Goal: Task Accomplishment & Management: Complete application form

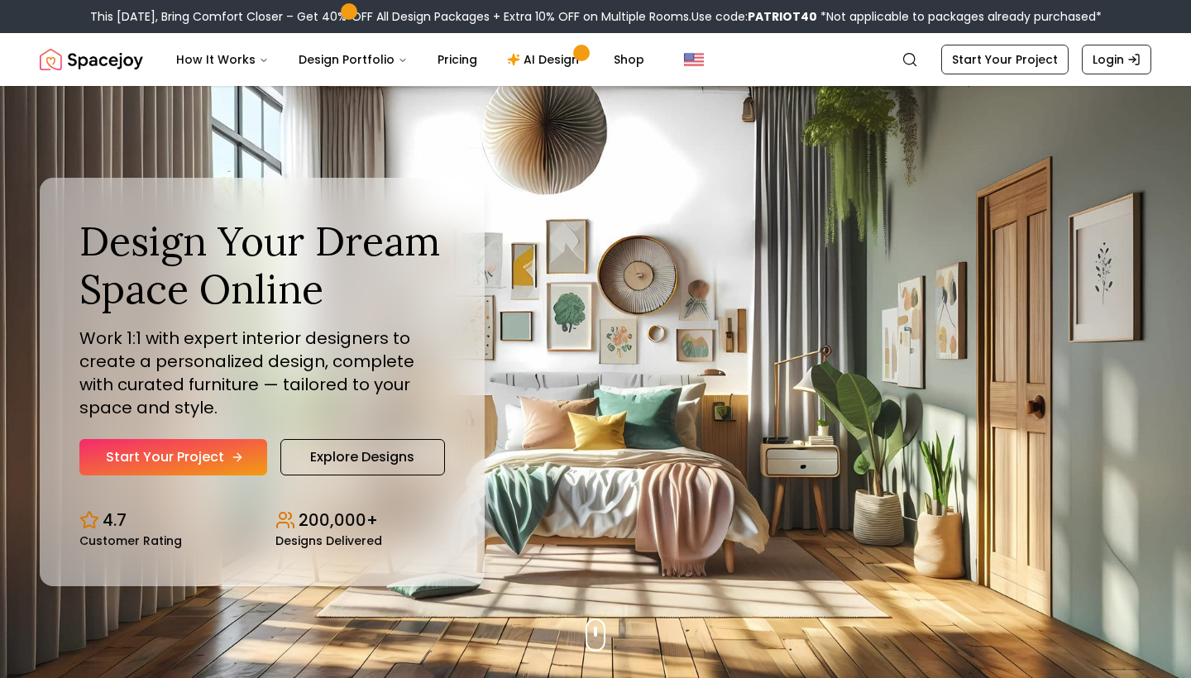
click at [211, 457] on link "Start Your Project" at bounding box center [173, 457] width 188 height 36
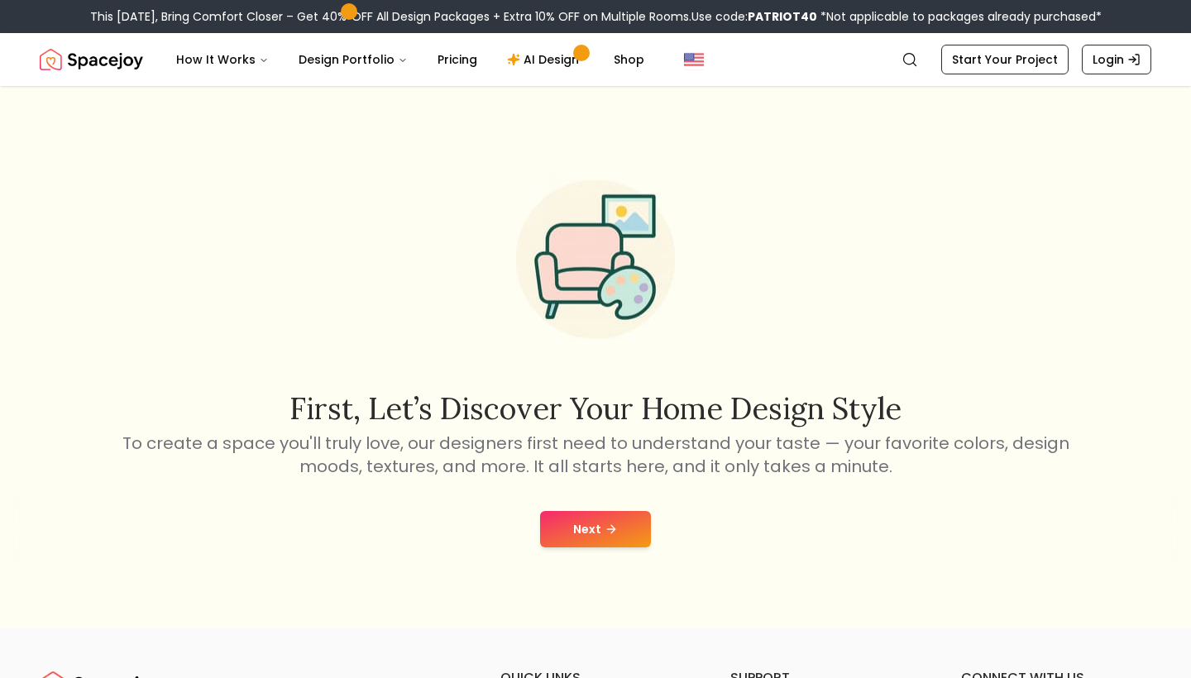
click at [600, 534] on button "Next" at bounding box center [595, 529] width 111 height 36
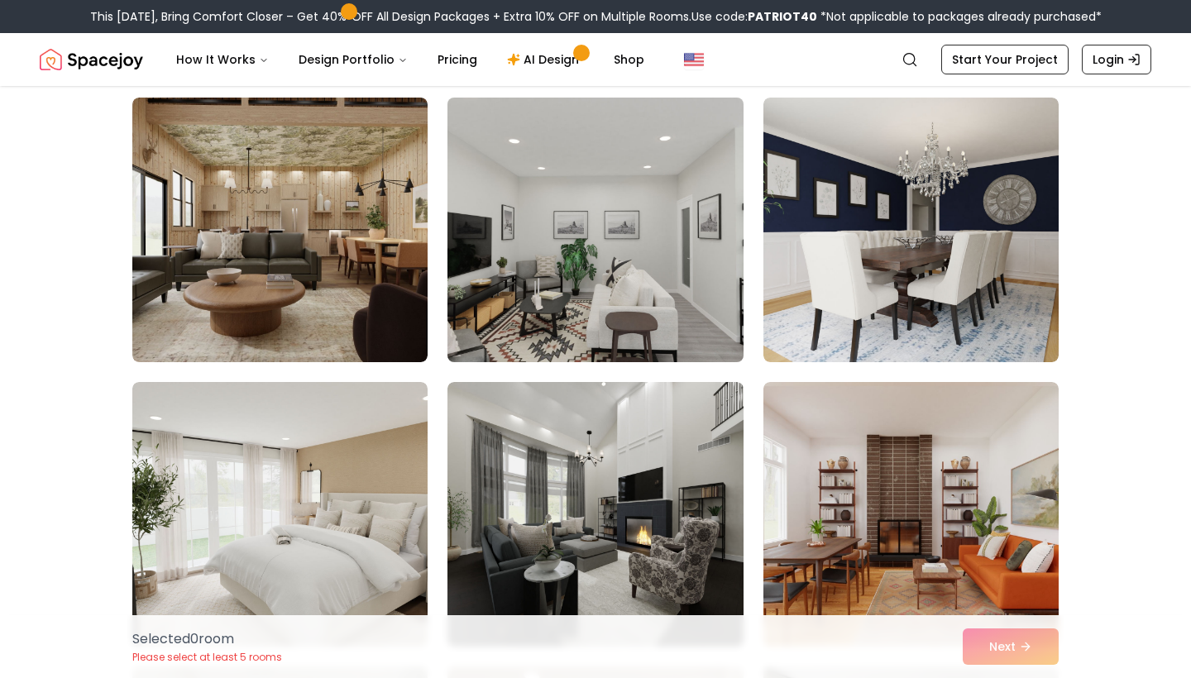
scroll to position [986, 0]
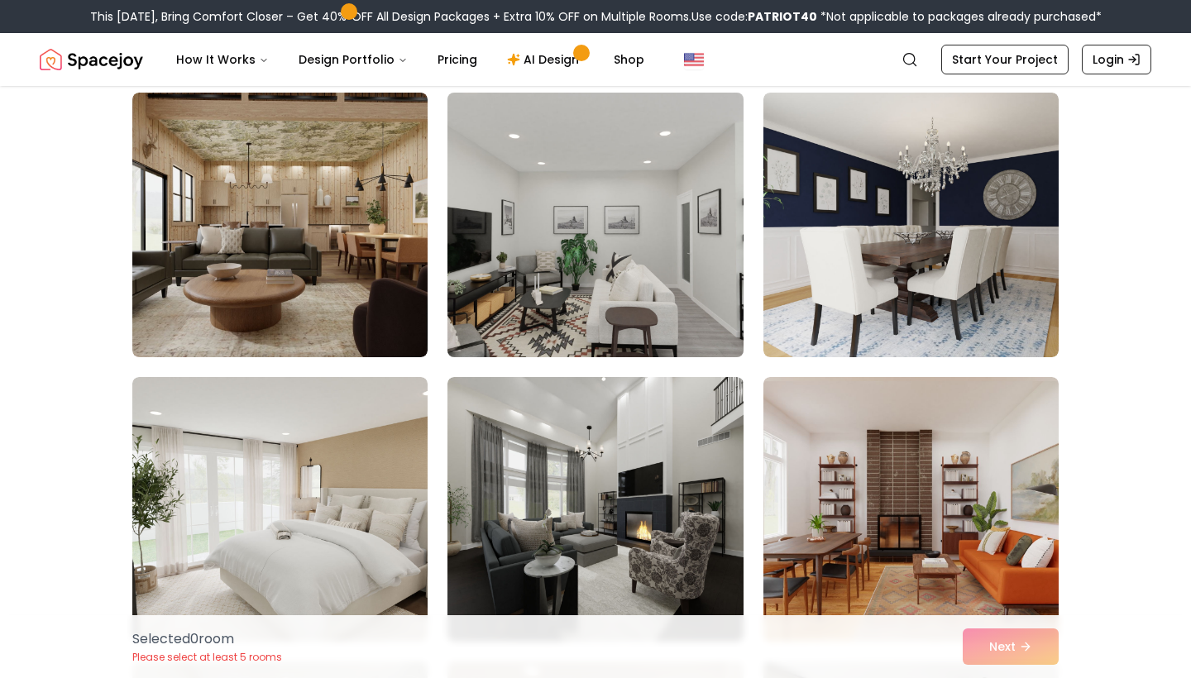
click at [603, 173] on img at bounding box center [595, 225] width 310 height 278
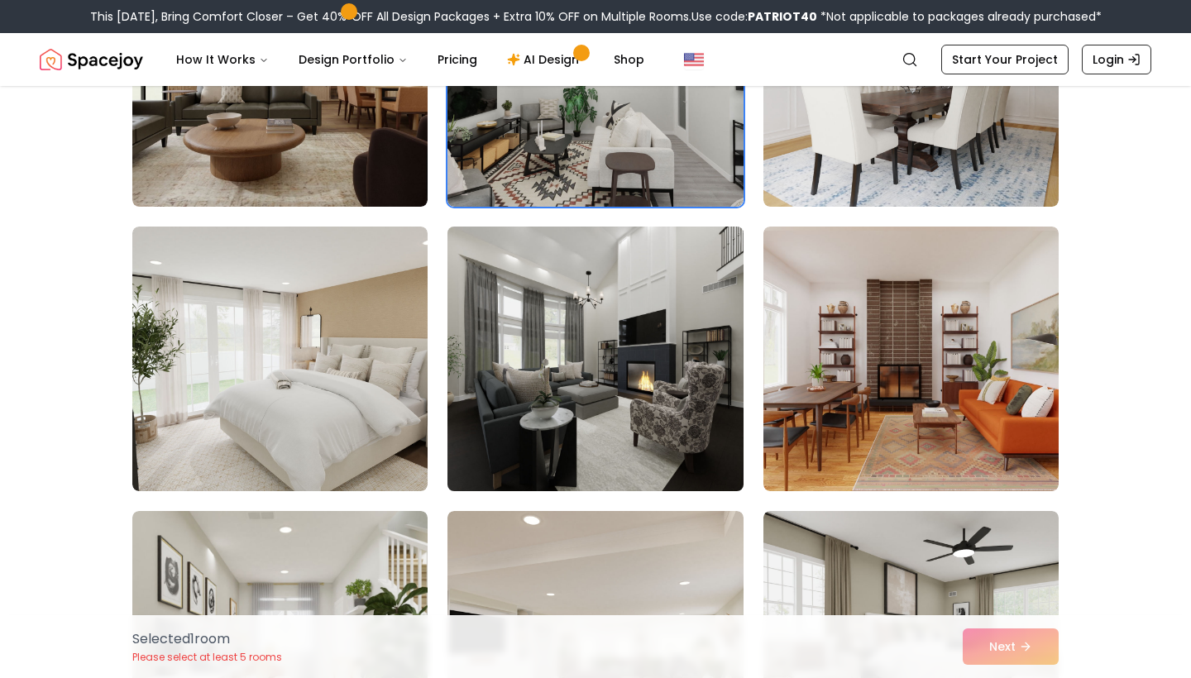
scroll to position [1565, 0]
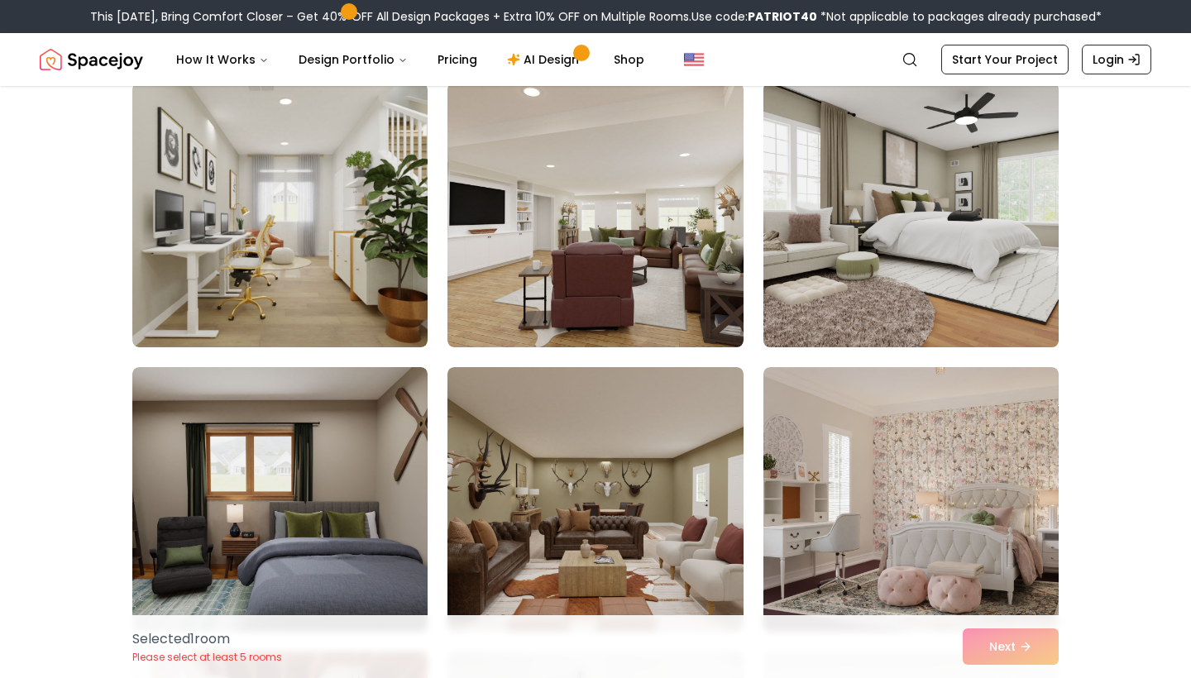
click at [819, 367] on img at bounding box center [911, 499] width 295 height 265
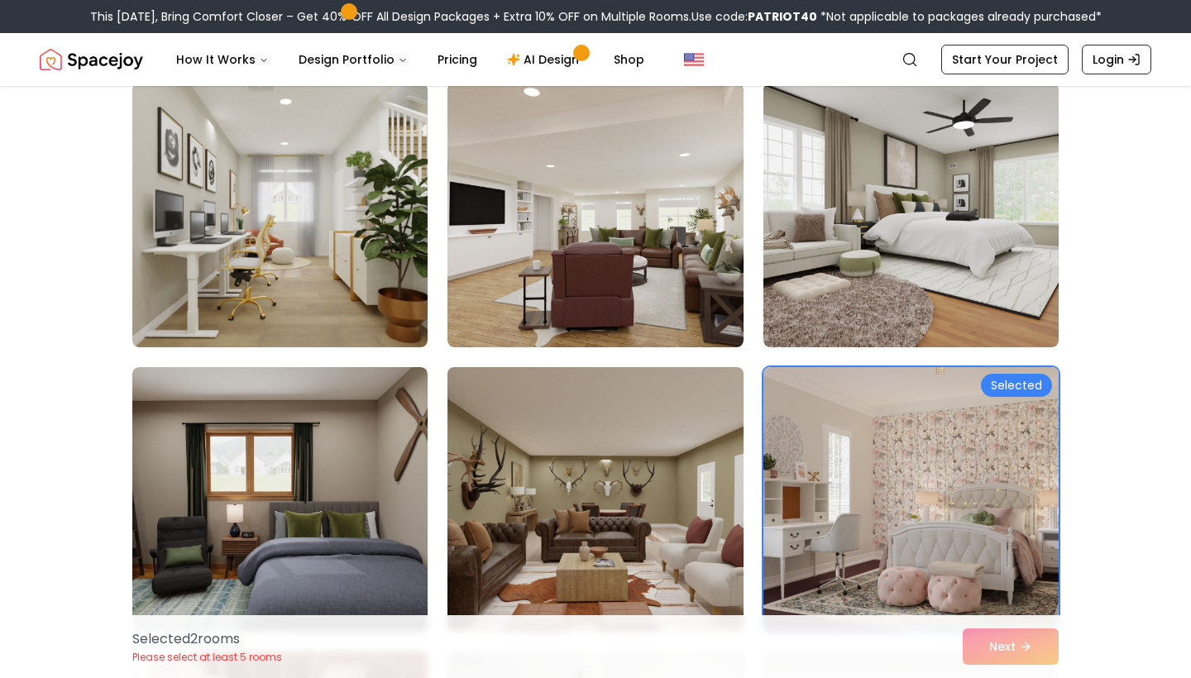
scroll to position [1687, 0]
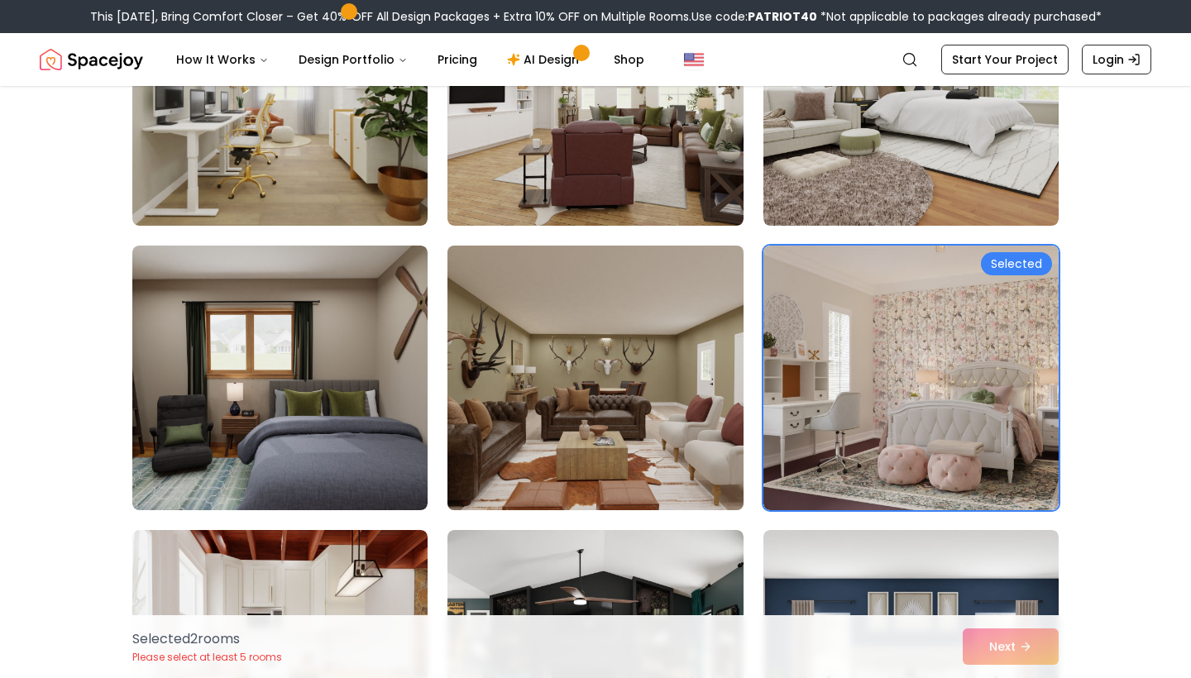
click at [632, 428] on img at bounding box center [595, 378] width 310 height 278
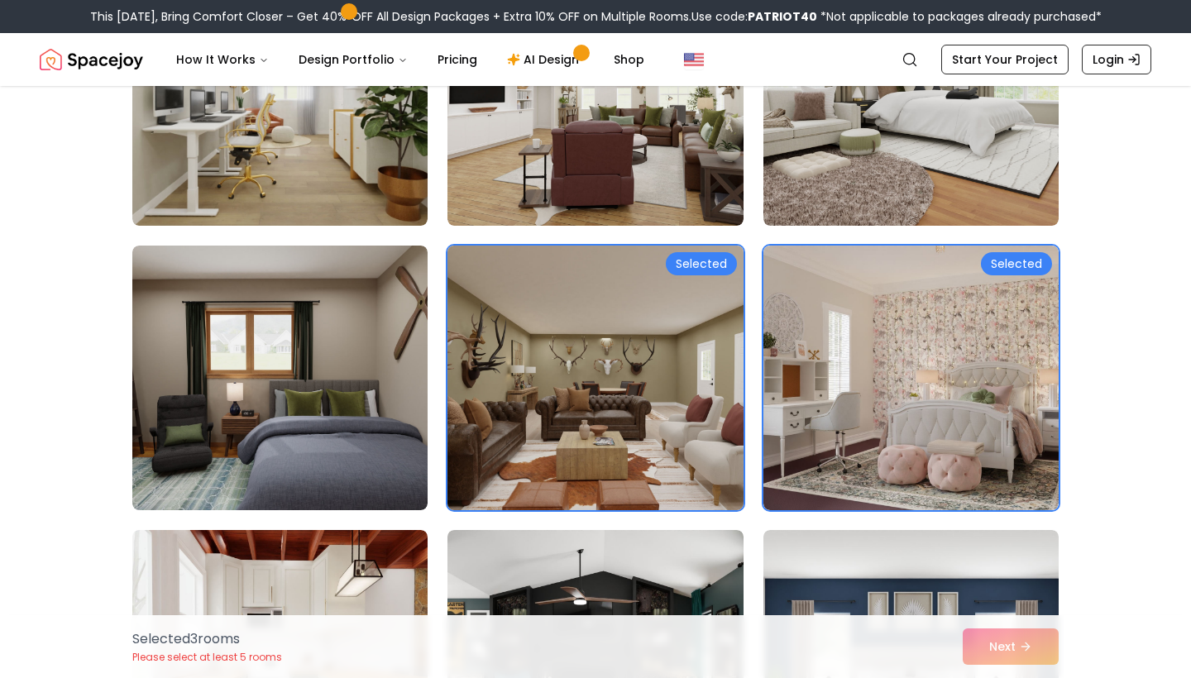
click at [520, 423] on img at bounding box center [595, 378] width 310 height 278
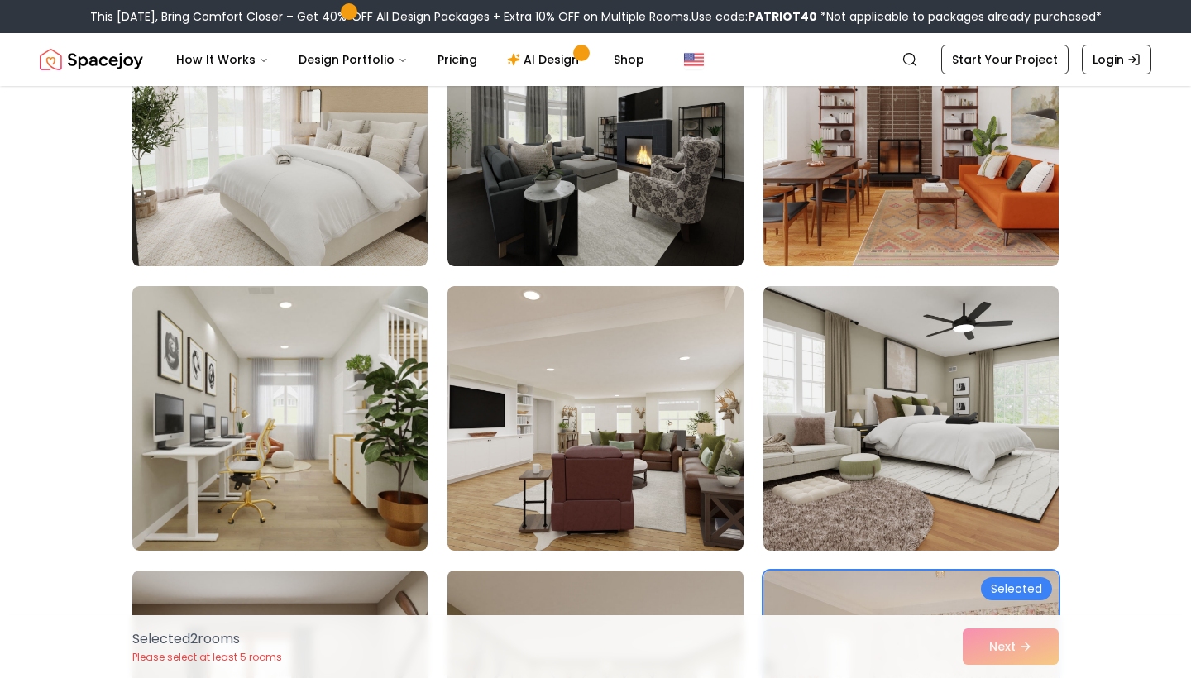
scroll to position [1564, 0]
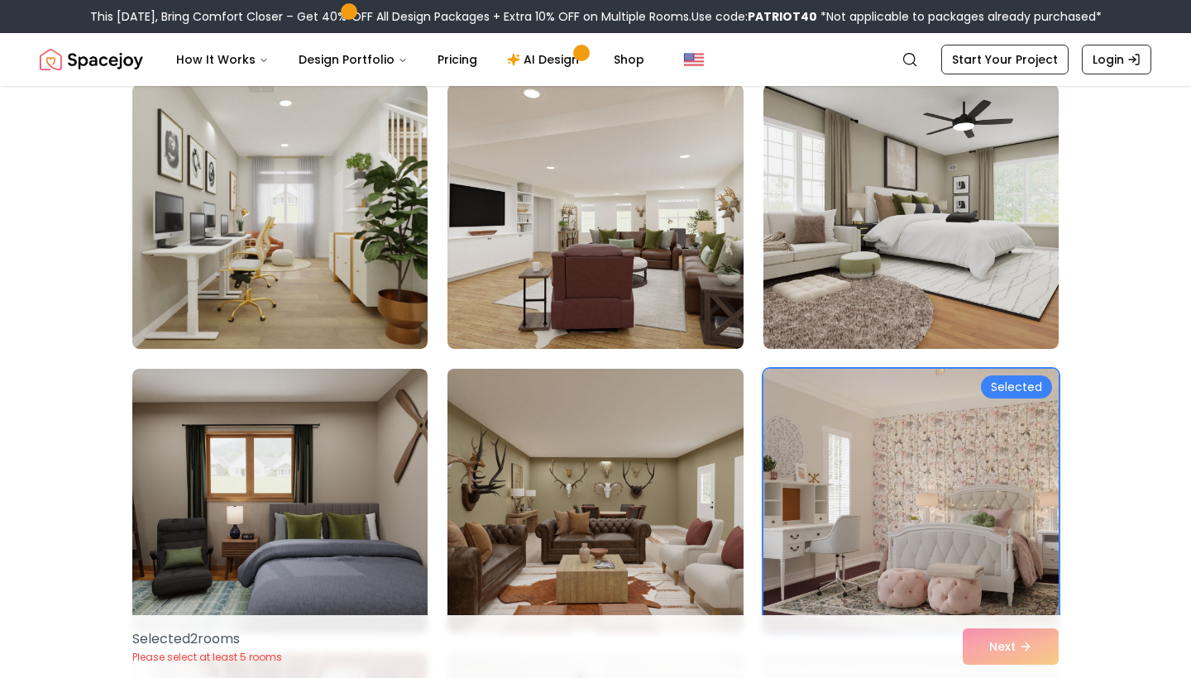
click at [678, 478] on img at bounding box center [595, 501] width 310 height 278
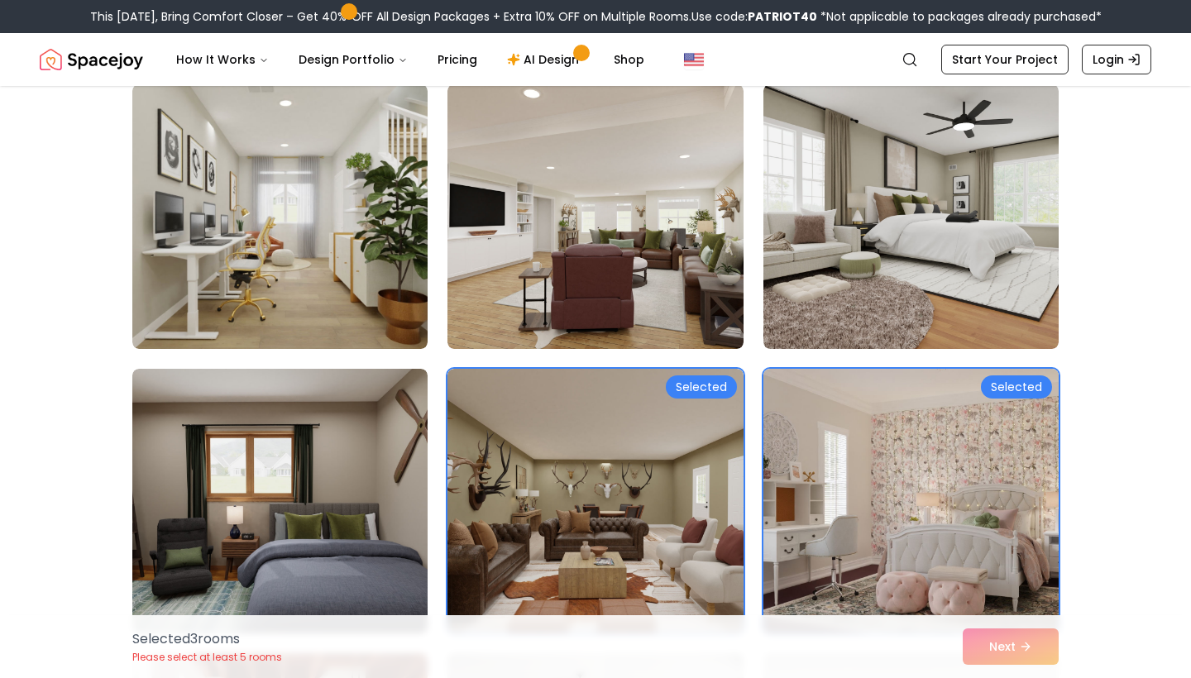
scroll to position [1717, 0]
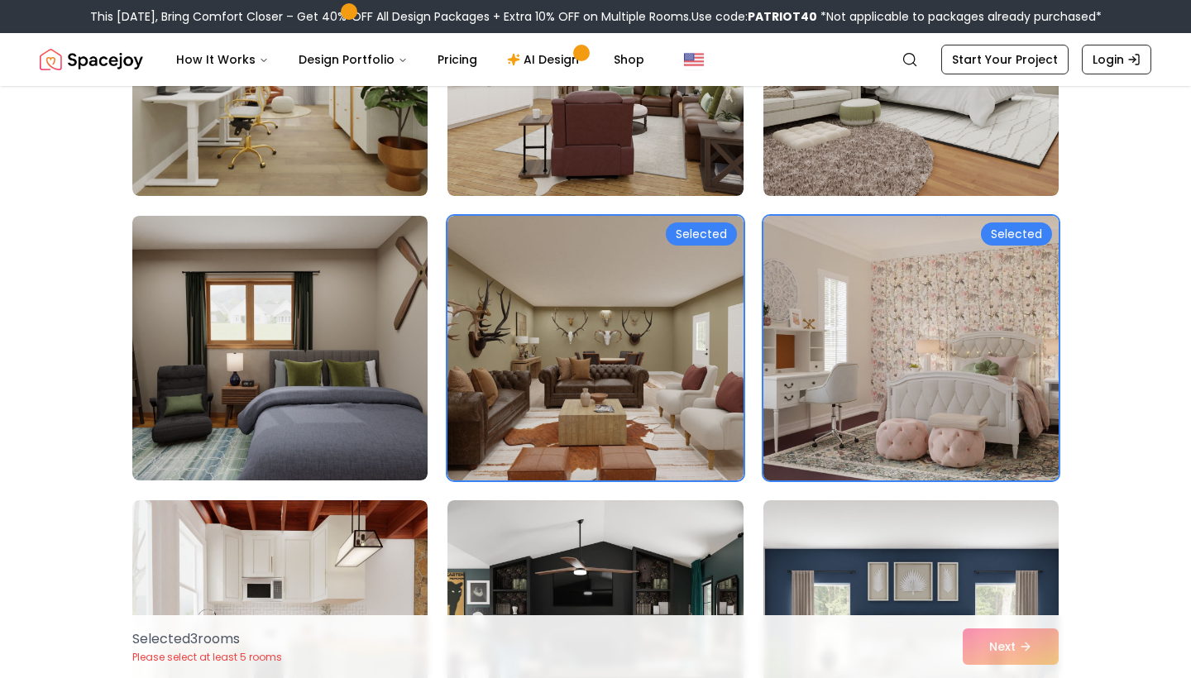
click at [844, 371] on img at bounding box center [911, 348] width 310 height 278
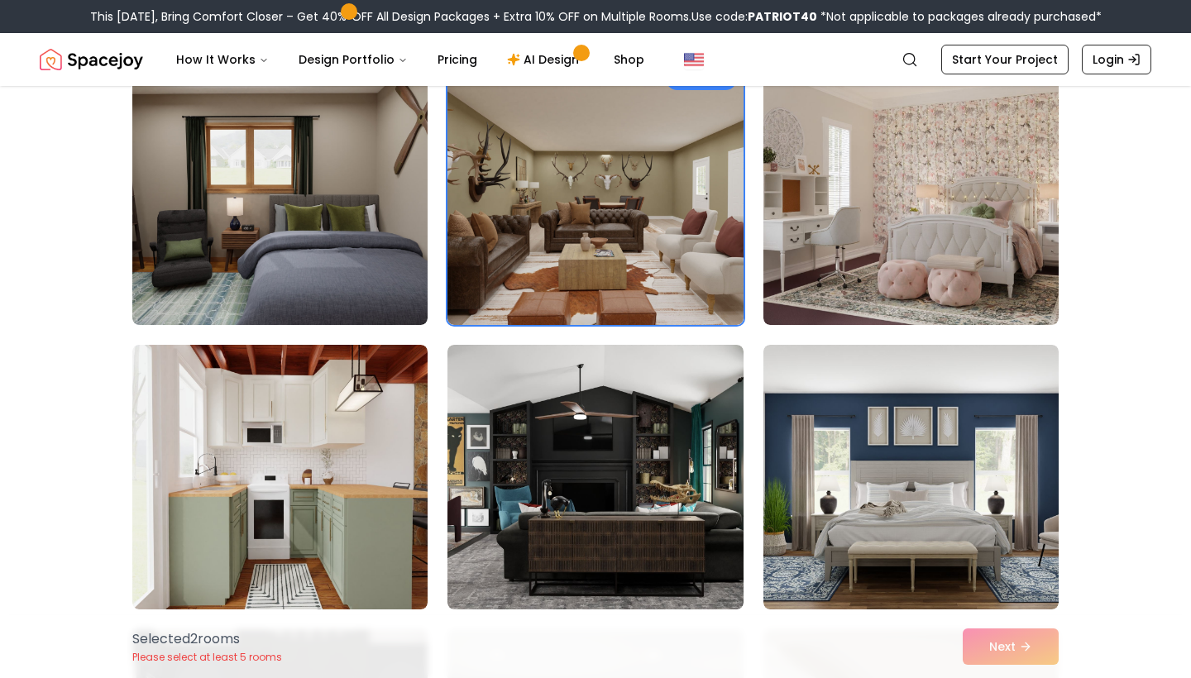
scroll to position [1487, 0]
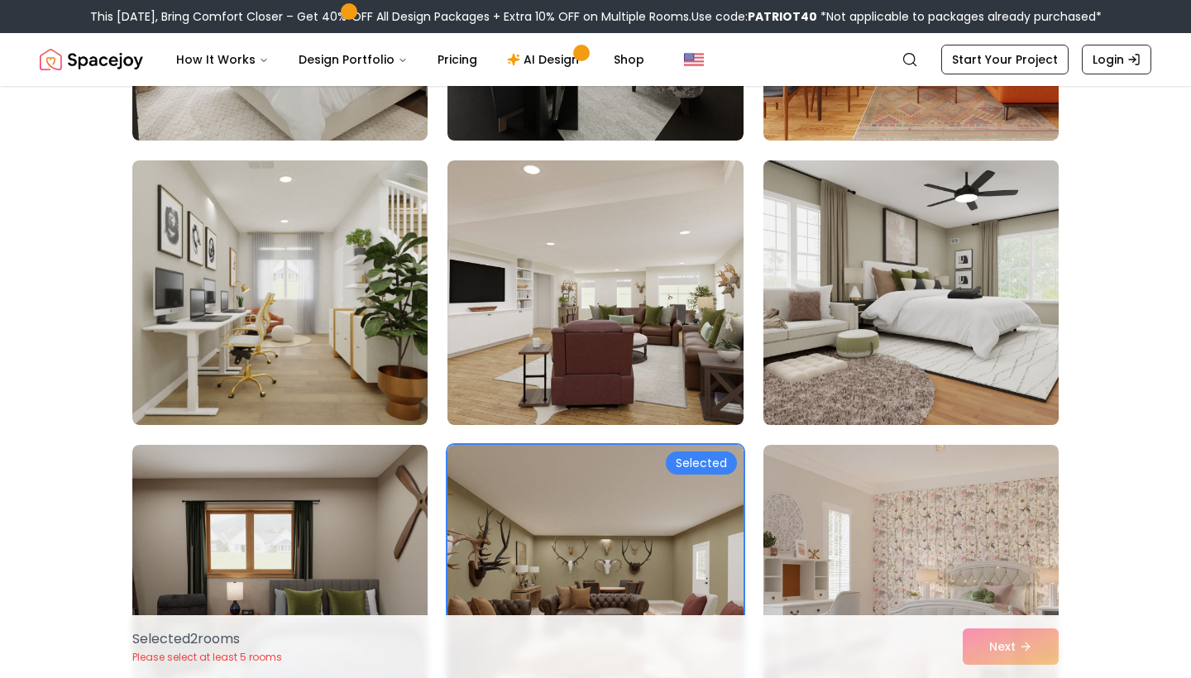
click at [917, 320] on img at bounding box center [911, 293] width 310 height 278
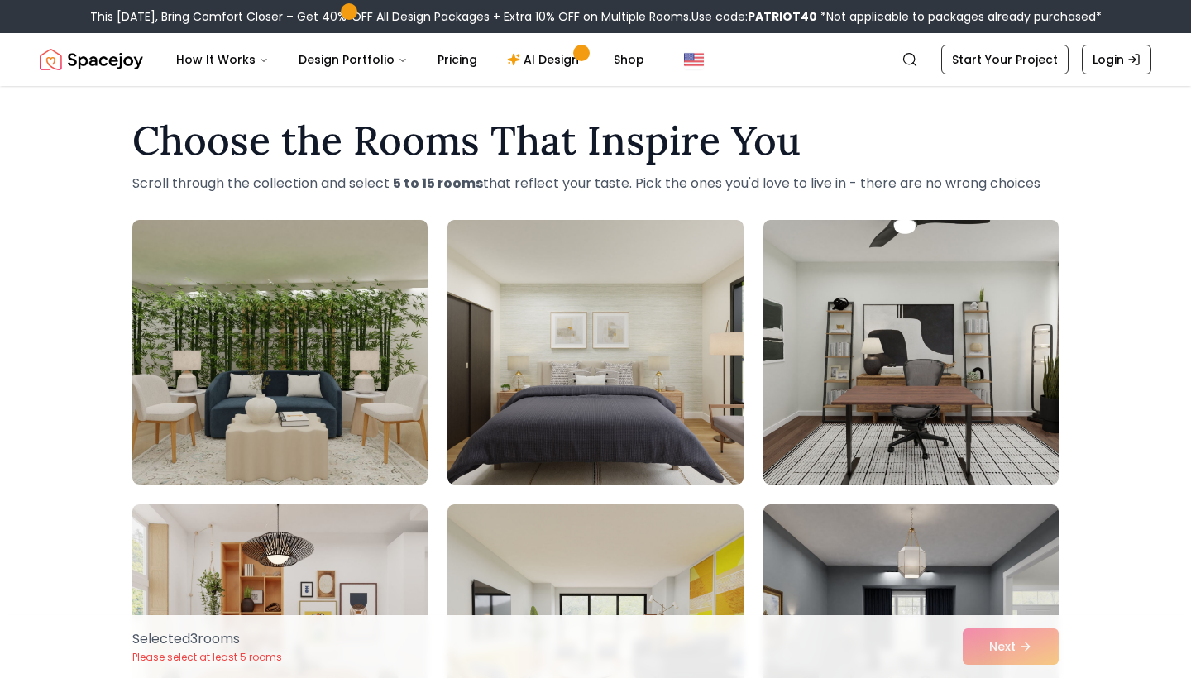
scroll to position [114, 0]
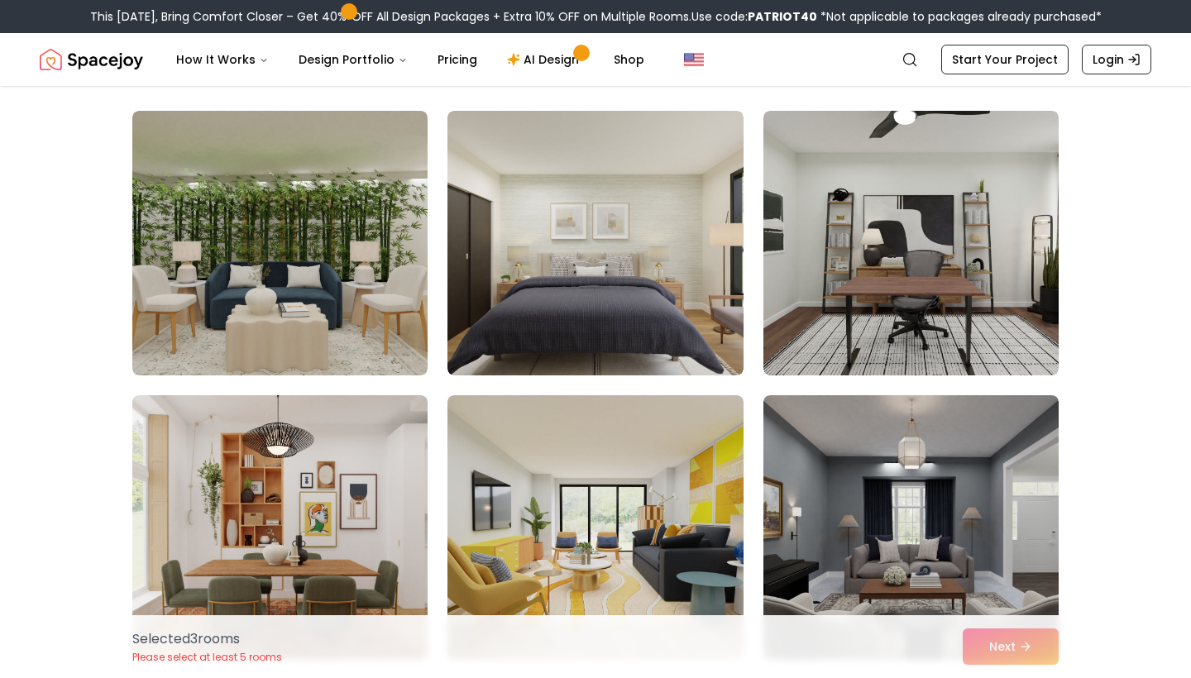
click at [639, 225] on img at bounding box center [595, 243] width 295 height 265
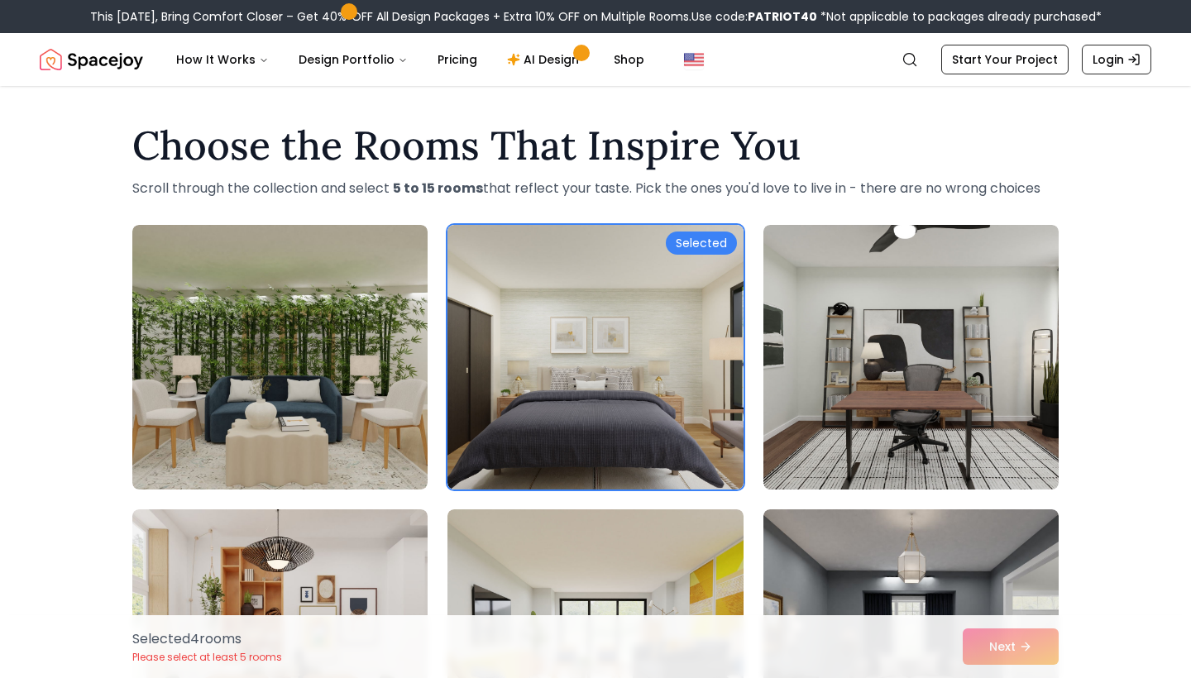
scroll to position [3553, 0]
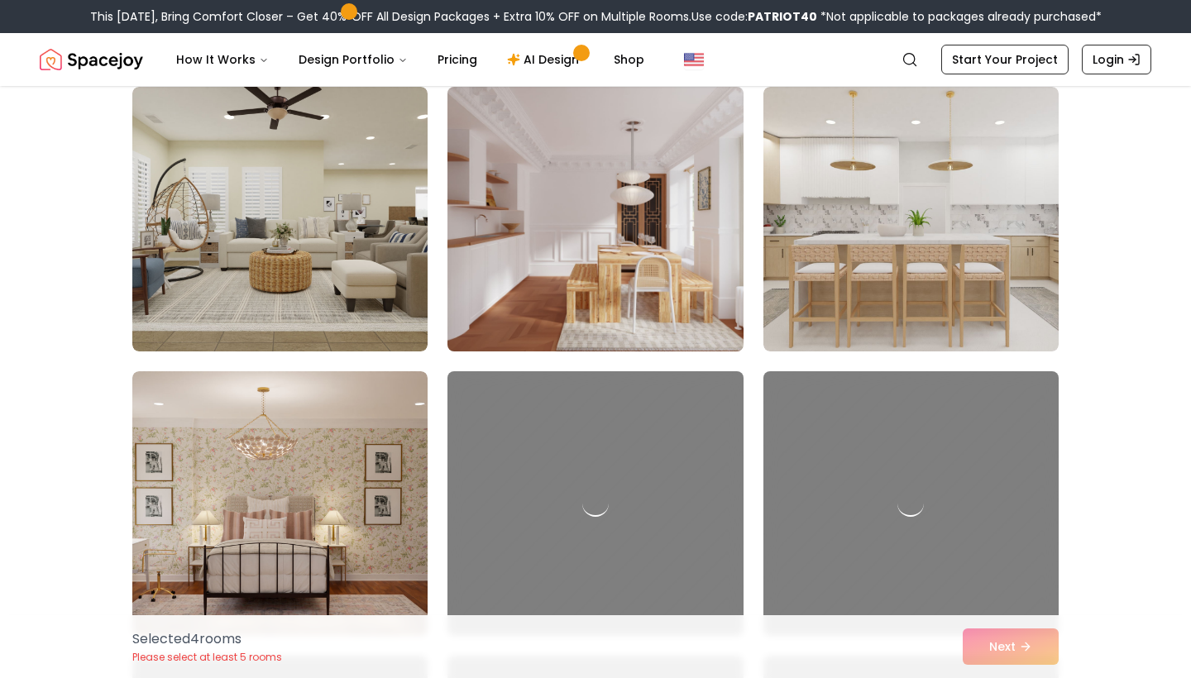
click at [589, 284] on img at bounding box center [595, 219] width 310 height 278
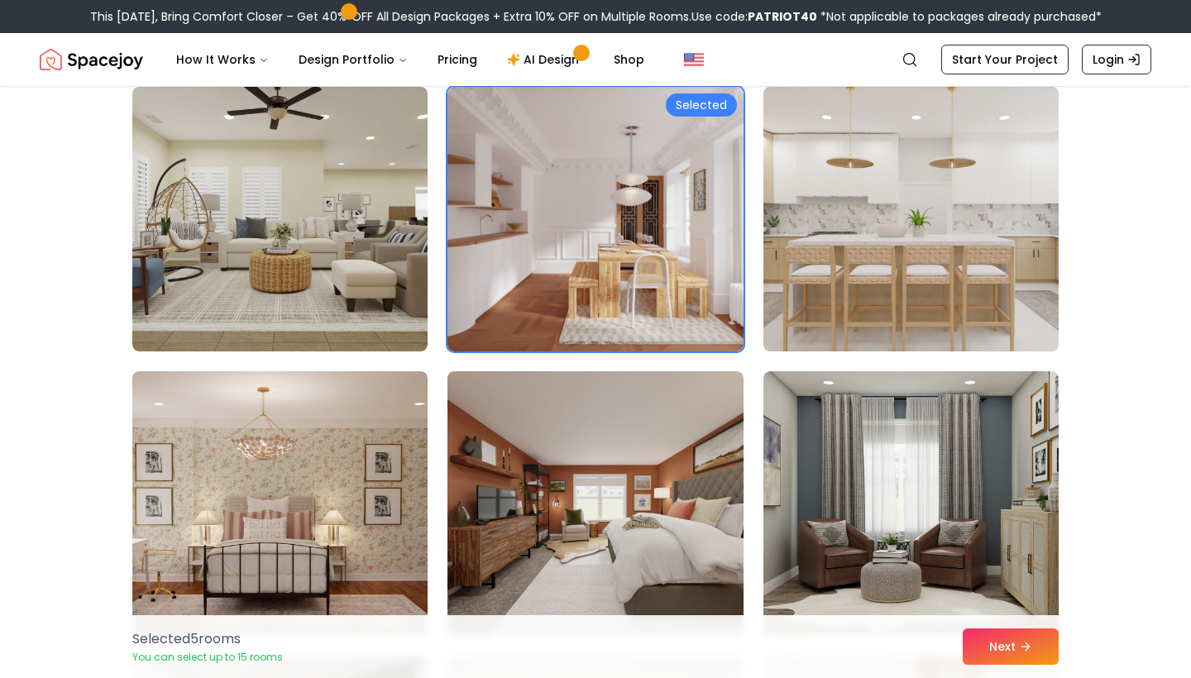
click at [897, 275] on img at bounding box center [911, 219] width 310 height 278
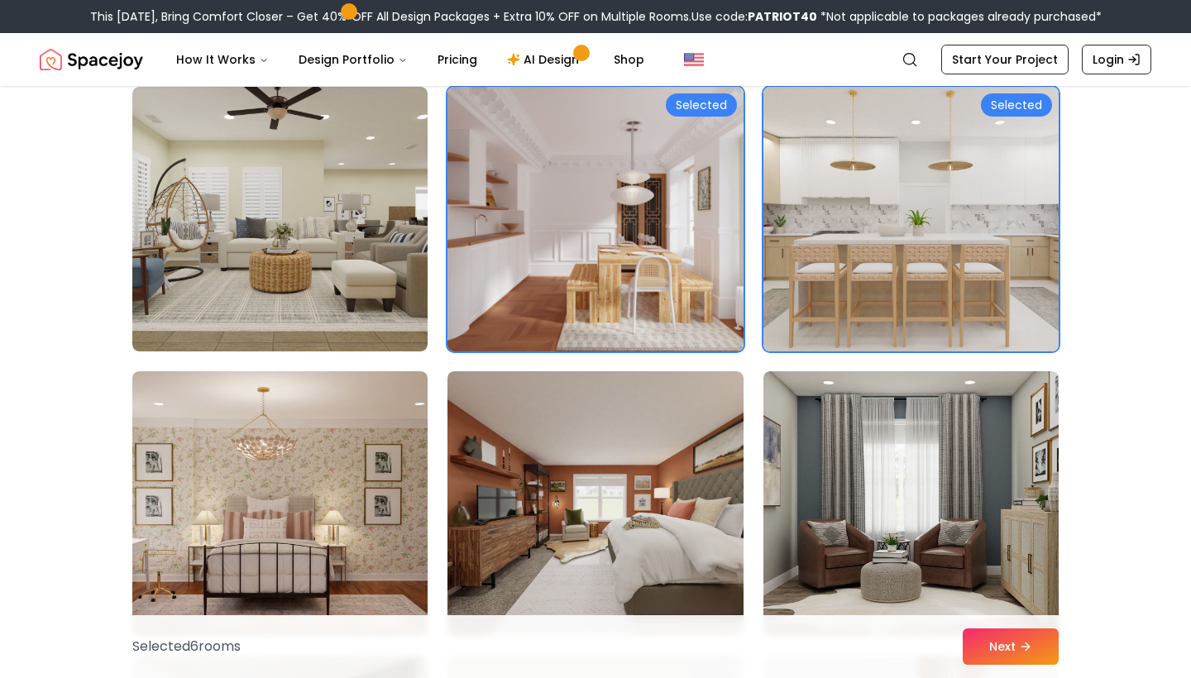
scroll to position [3479, 0]
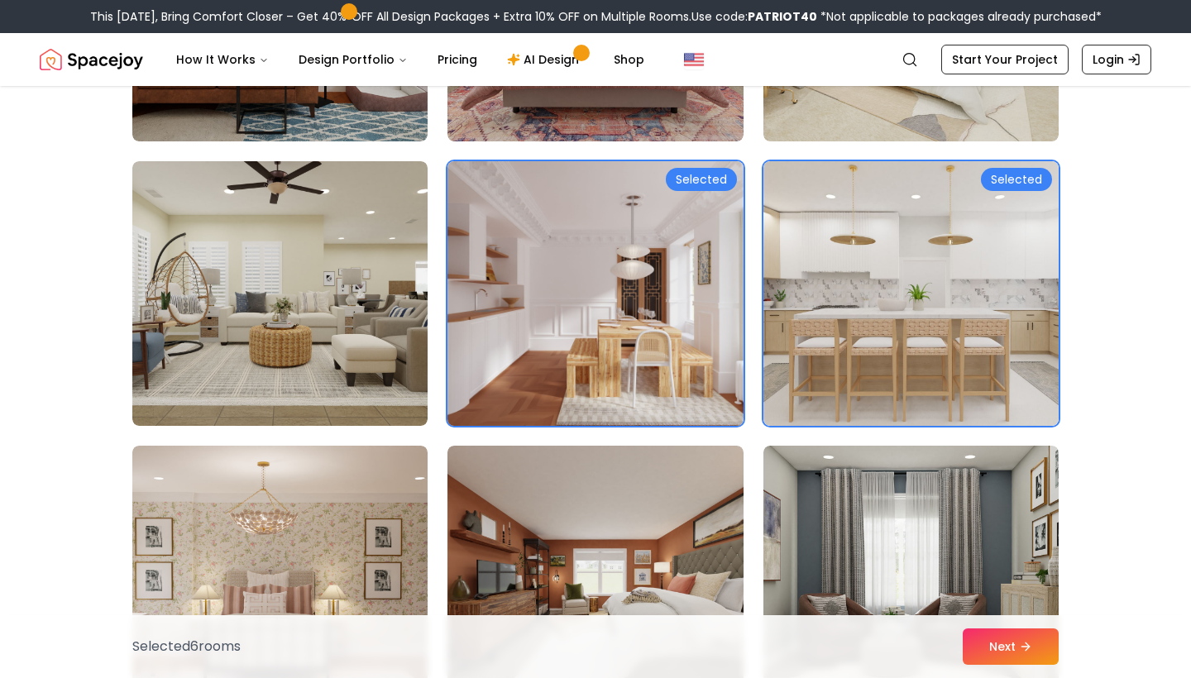
click at [618, 237] on img at bounding box center [595, 294] width 310 height 278
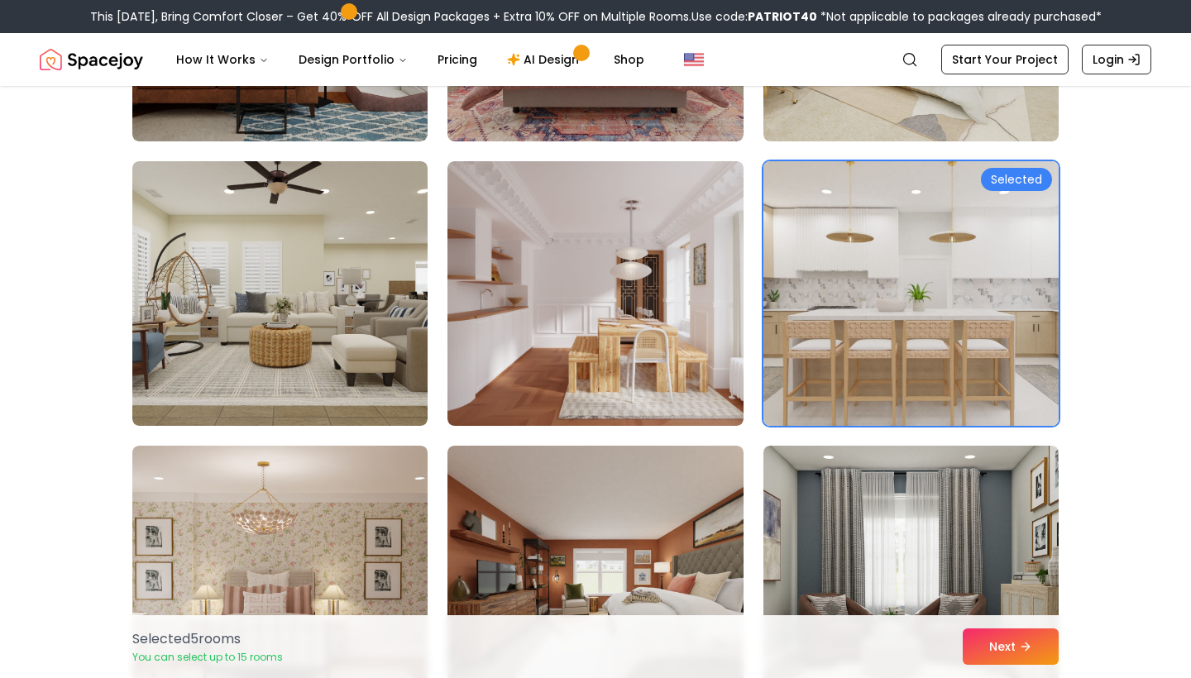
click at [883, 223] on img at bounding box center [911, 294] width 310 height 278
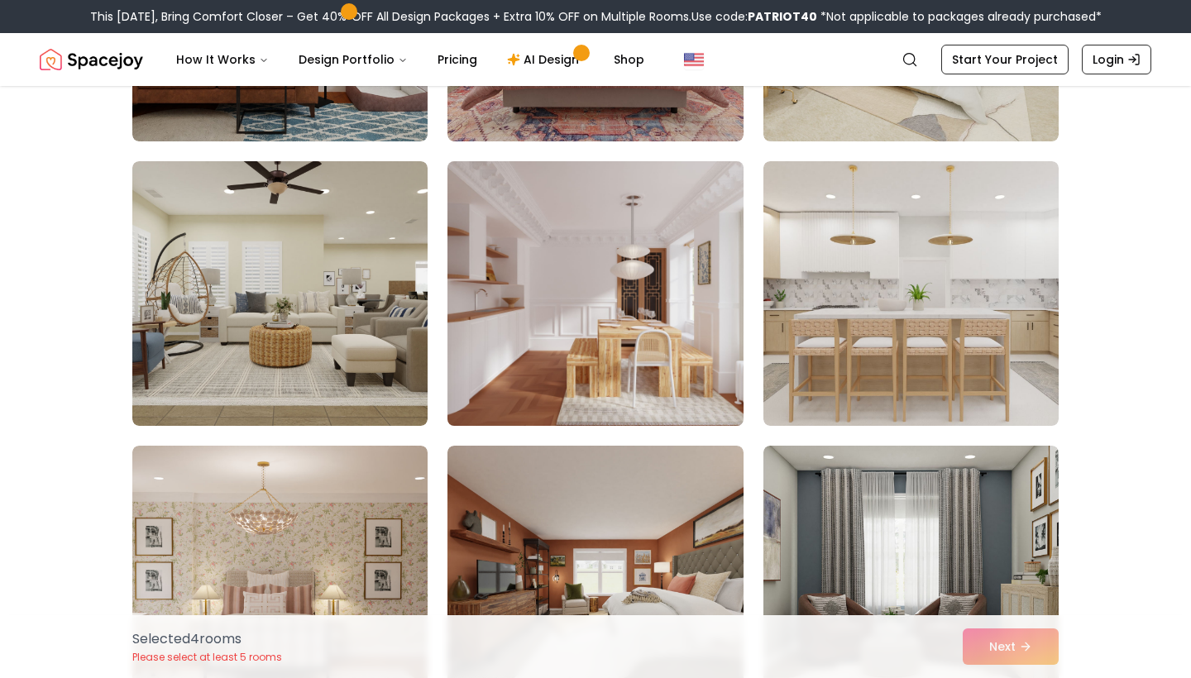
scroll to position [3652, 0]
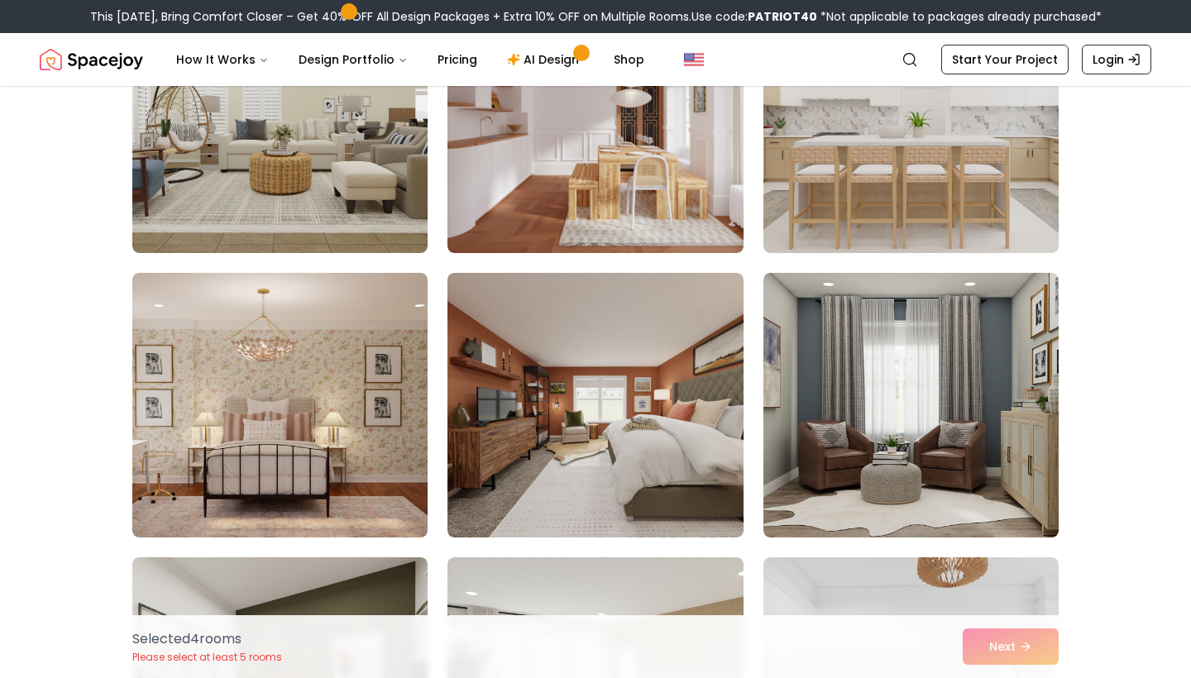
drag, startPoint x: 632, startPoint y: 244, endPoint x: 1061, endPoint y: 407, distance: 459.2
click at [632, 245] on img at bounding box center [595, 120] width 295 height 265
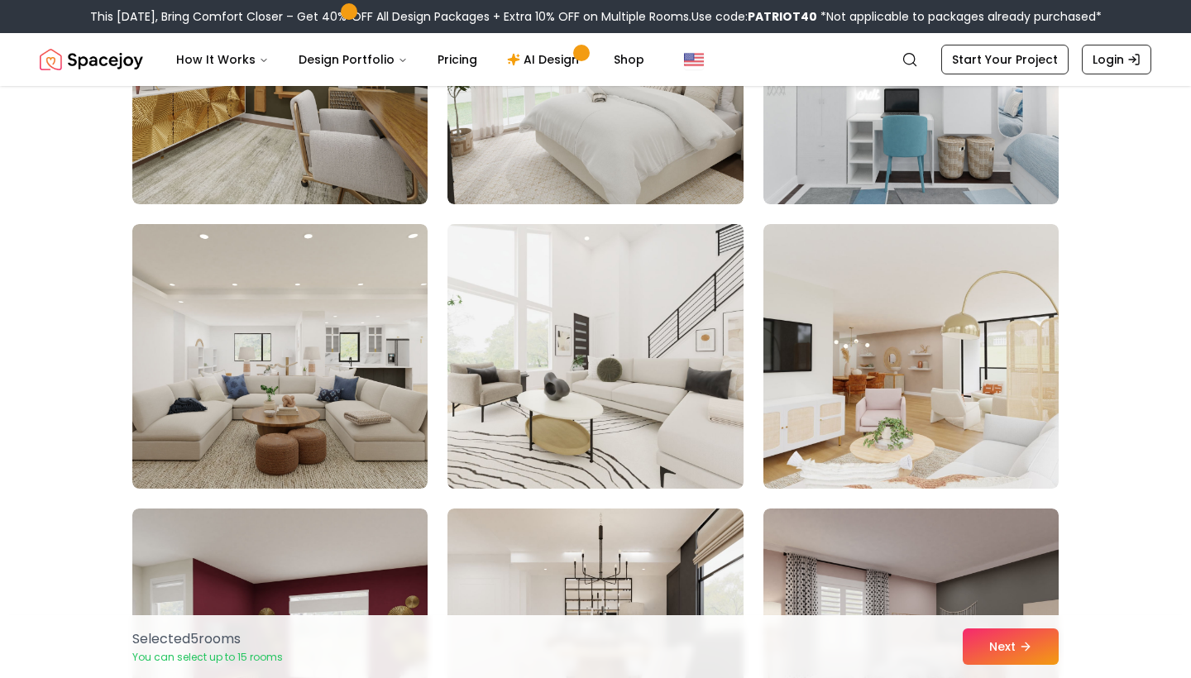
scroll to position [4402, 0]
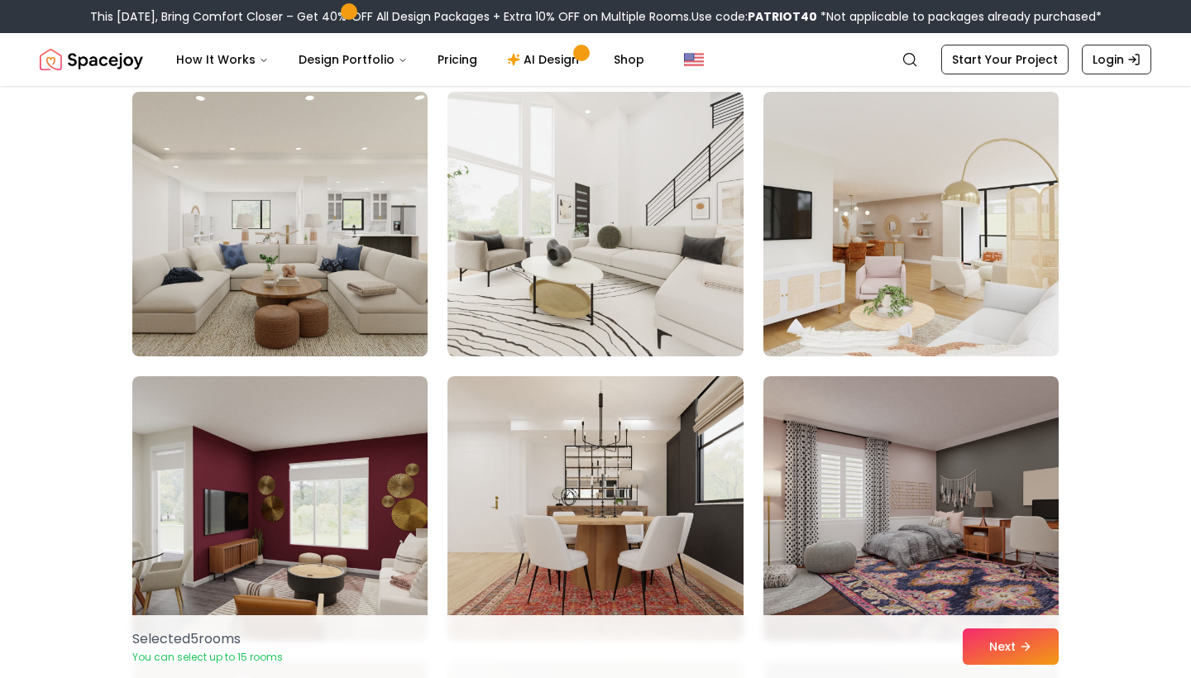
drag, startPoint x: 582, startPoint y: 230, endPoint x: 334, endPoint y: 213, distance: 247.9
click at [582, 231] on img at bounding box center [595, 224] width 295 height 265
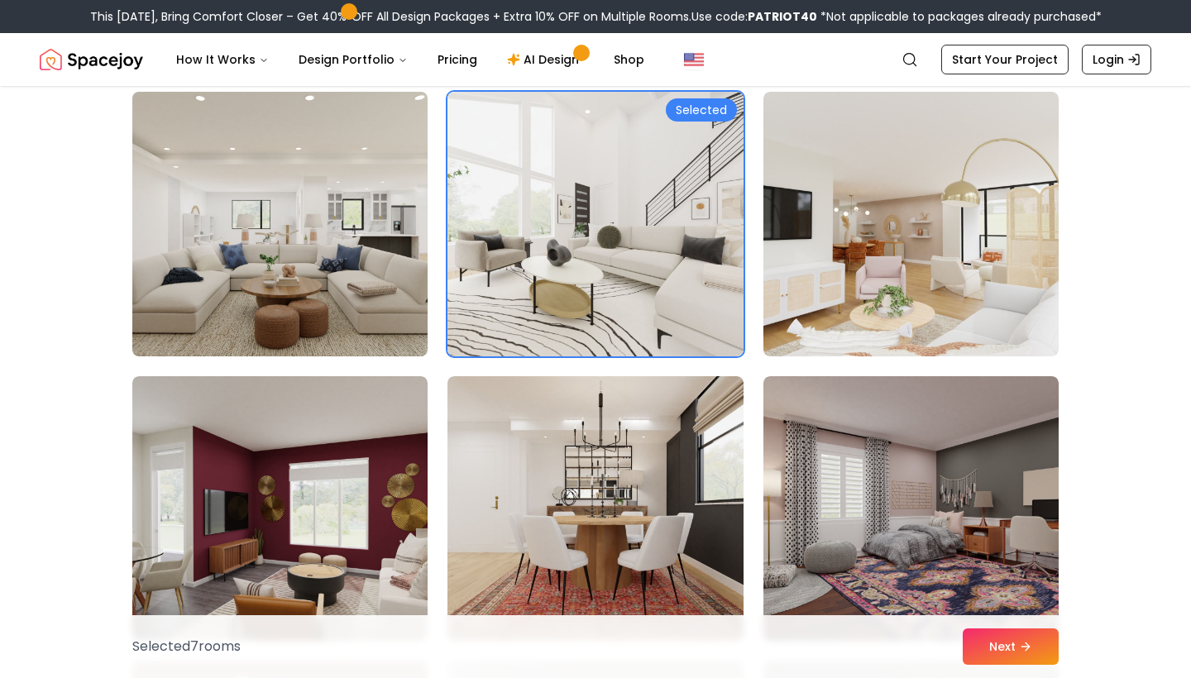
scroll to position [4242, 0]
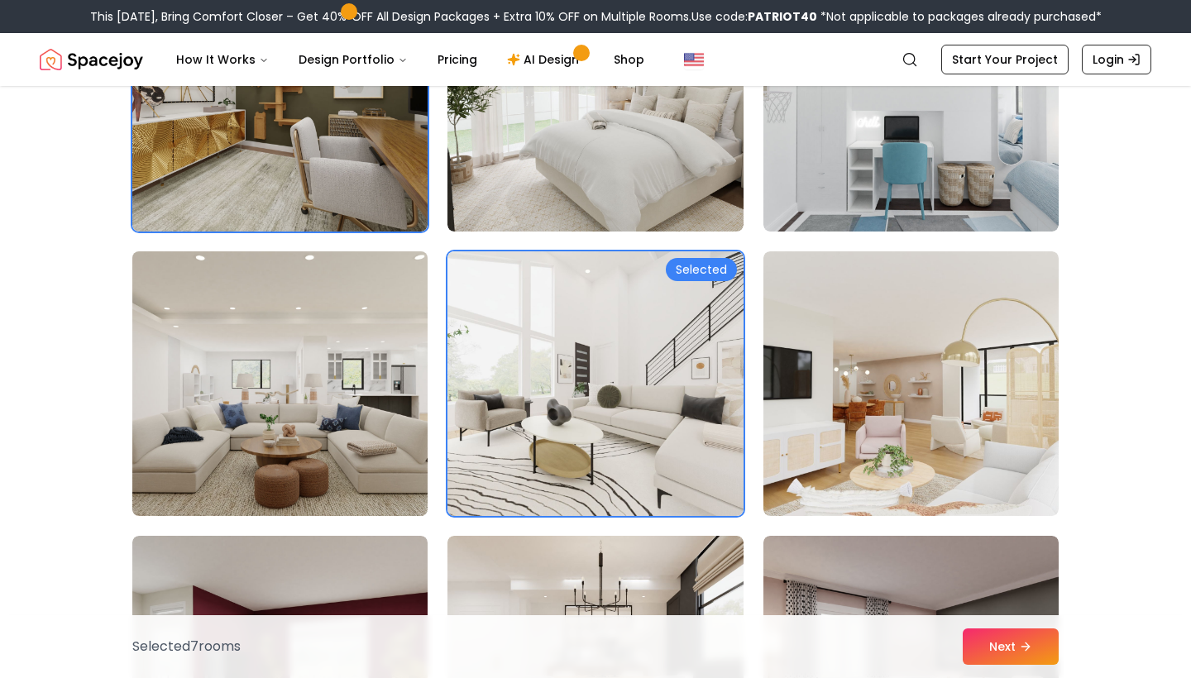
click at [273, 424] on img at bounding box center [280, 384] width 310 height 278
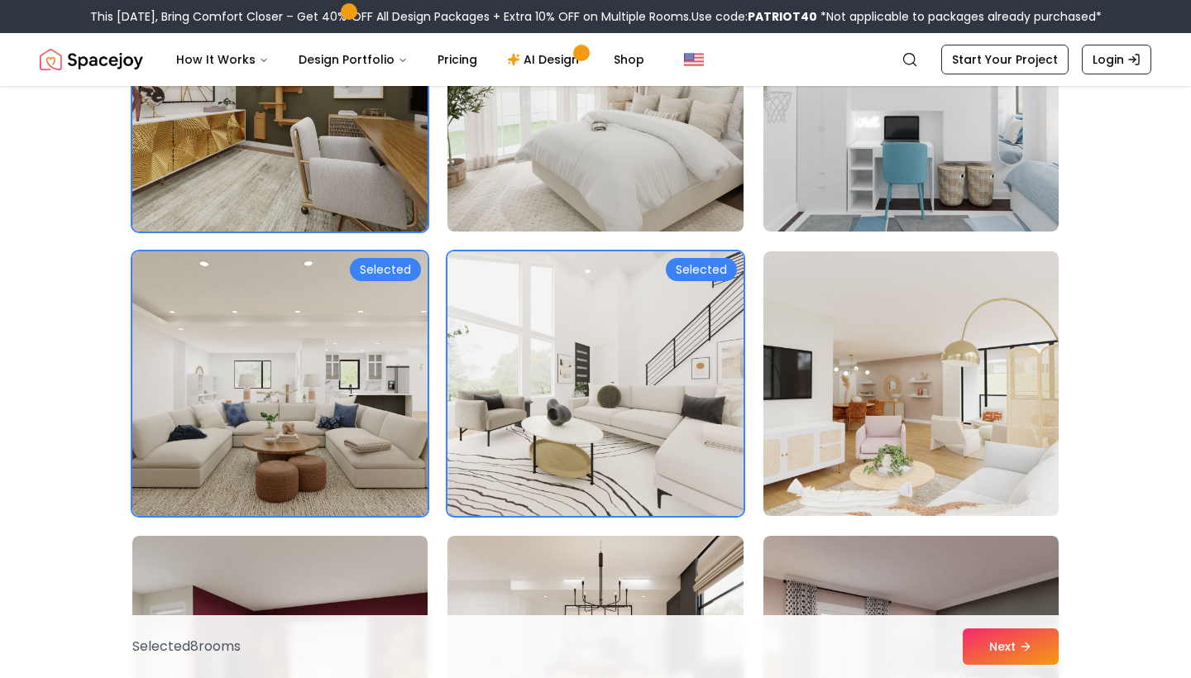
click at [631, 238] on img at bounding box center [595, 99] width 310 height 278
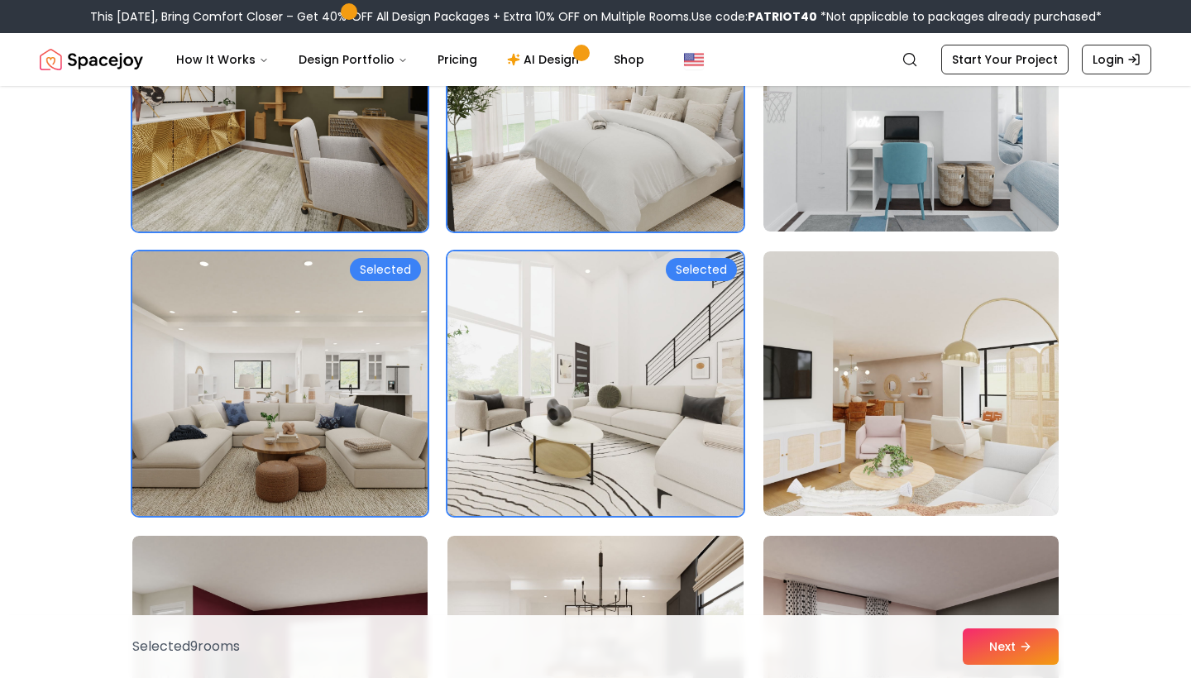
scroll to position [3997, 0]
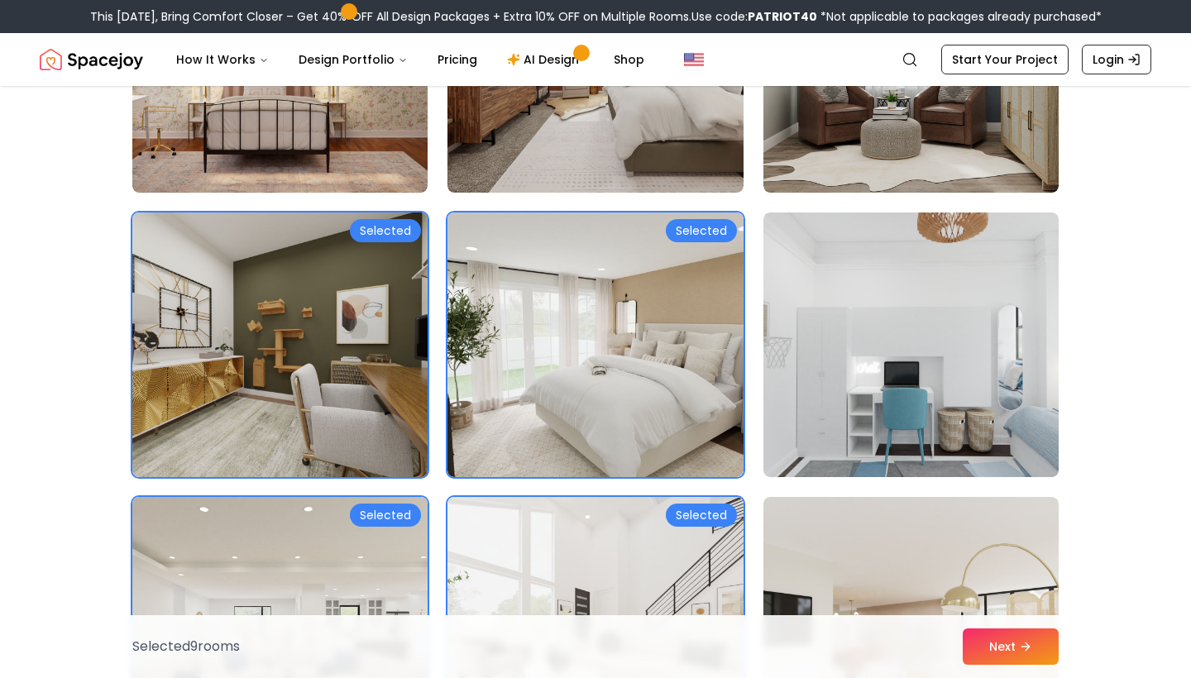
click at [333, 322] on img at bounding box center [280, 345] width 310 height 278
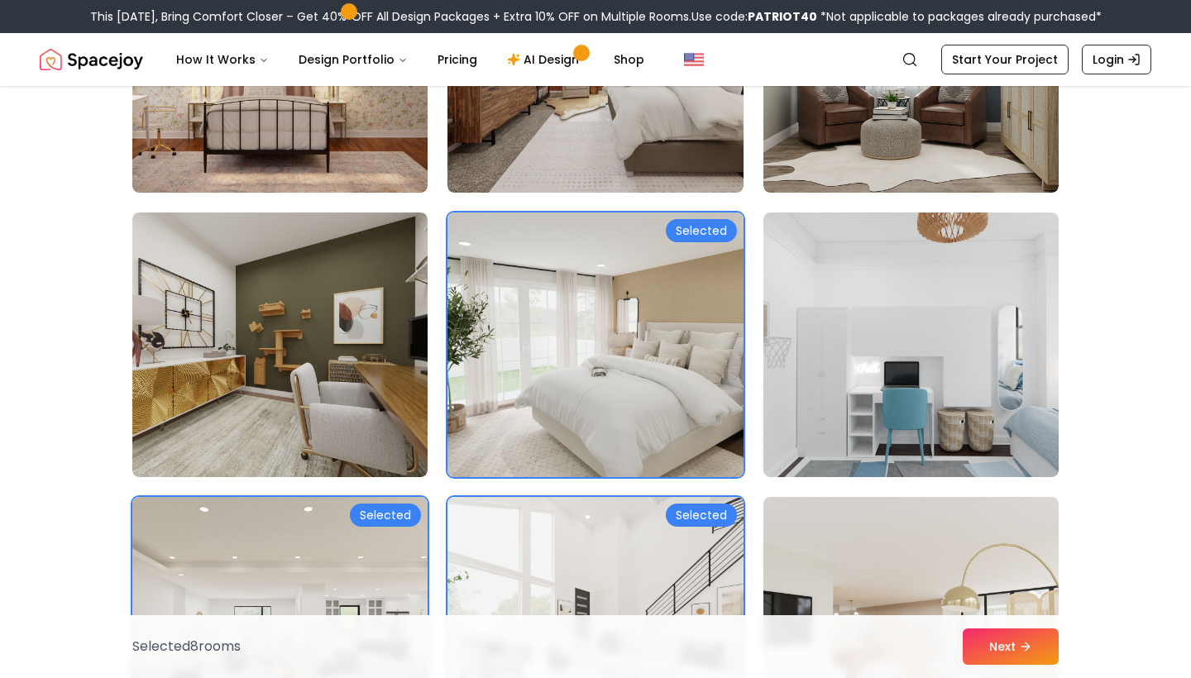
scroll to position [4092, 0]
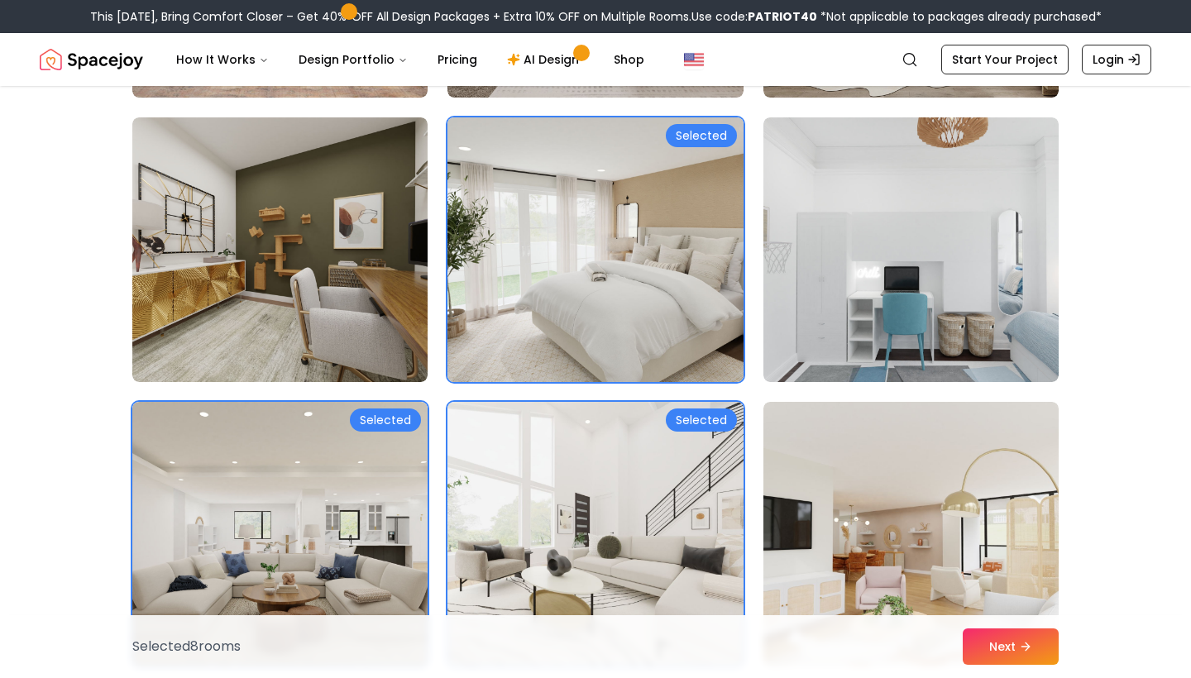
click at [584, 318] on img at bounding box center [595, 250] width 310 height 278
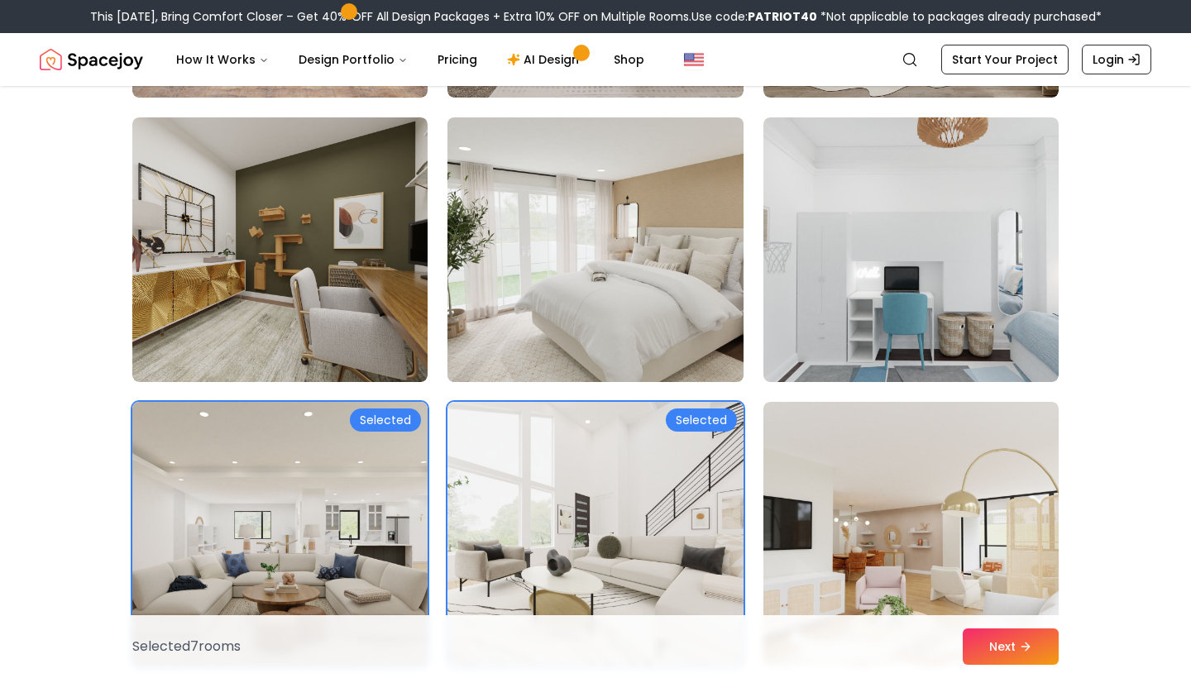
scroll to position [4298, 0]
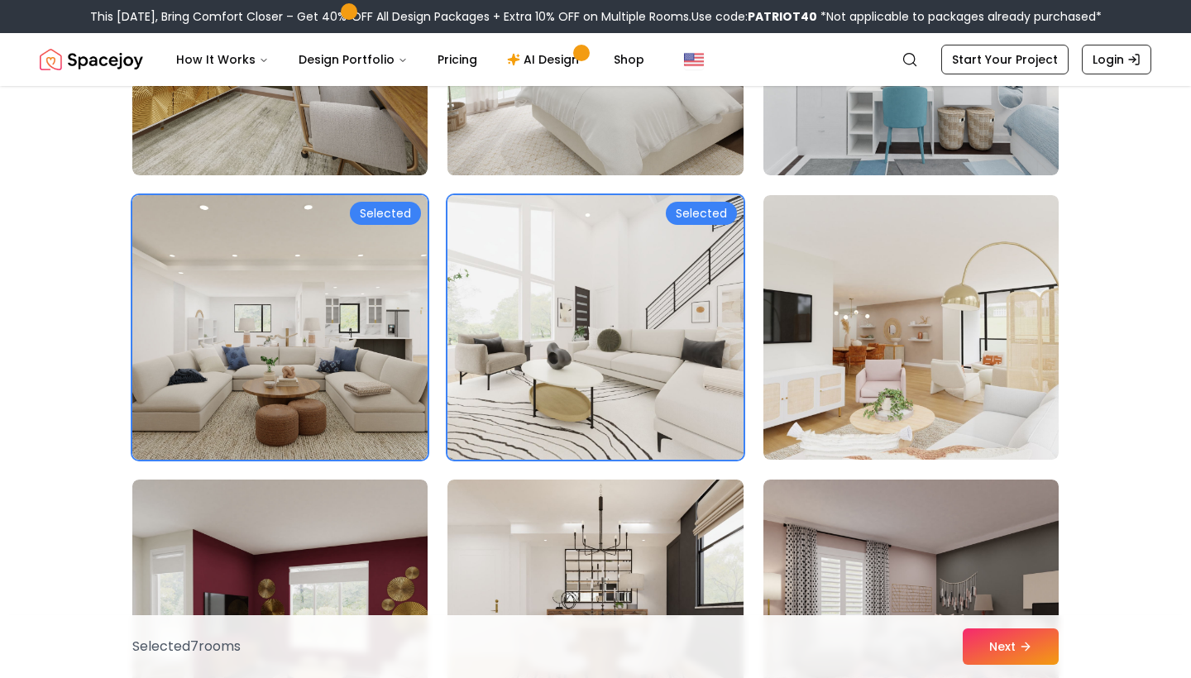
click at [570, 273] on img at bounding box center [595, 327] width 295 height 265
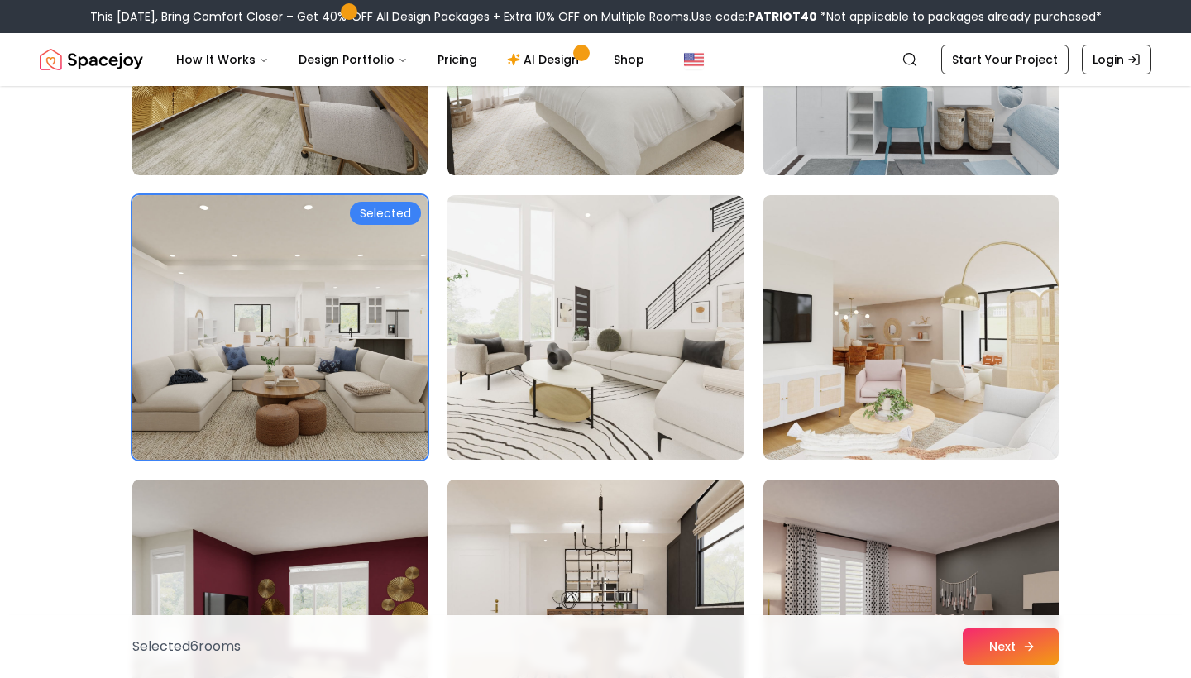
scroll to position [4560, 0]
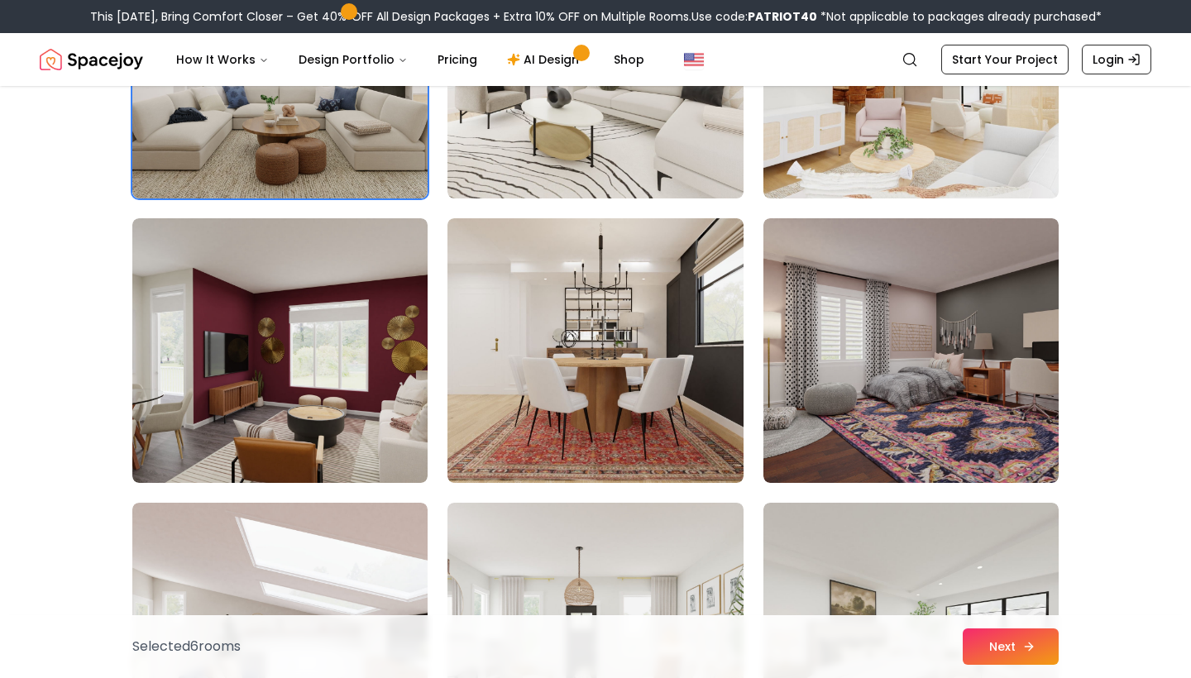
click at [1008, 648] on button "Next" at bounding box center [1011, 647] width 96 height 36
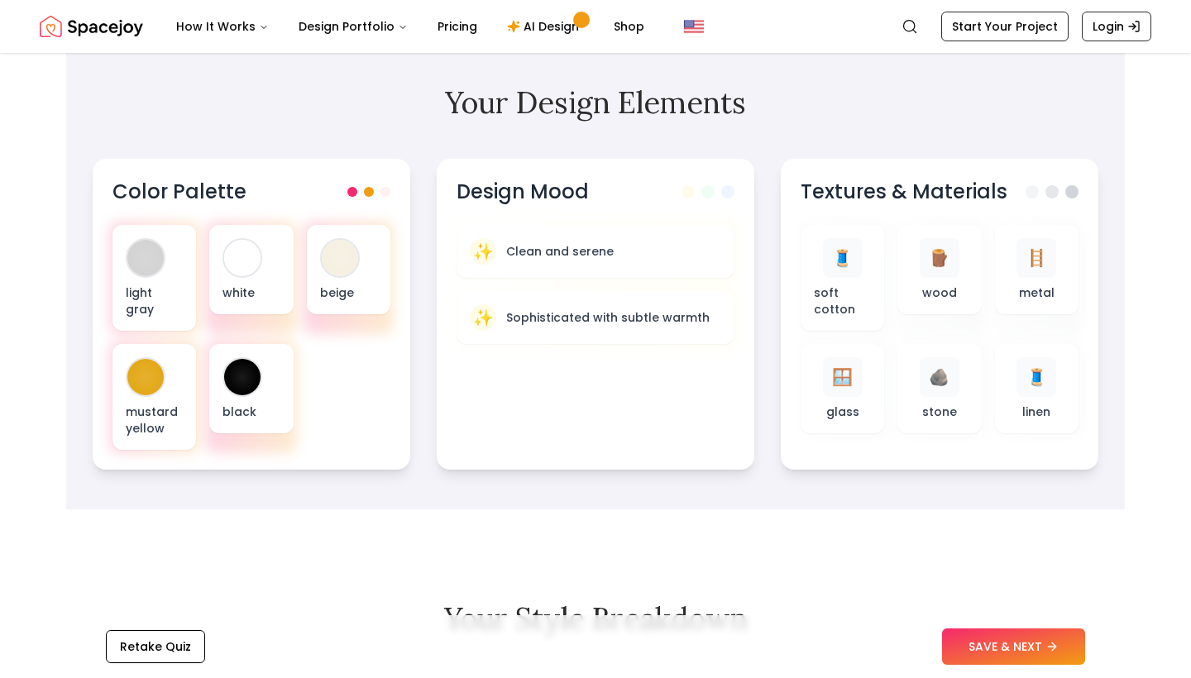
scroll to position [491, 0]
click at [989, 644] on button "SAVE & NEXT" at bounding box center [1013, 647] width 143 height 36
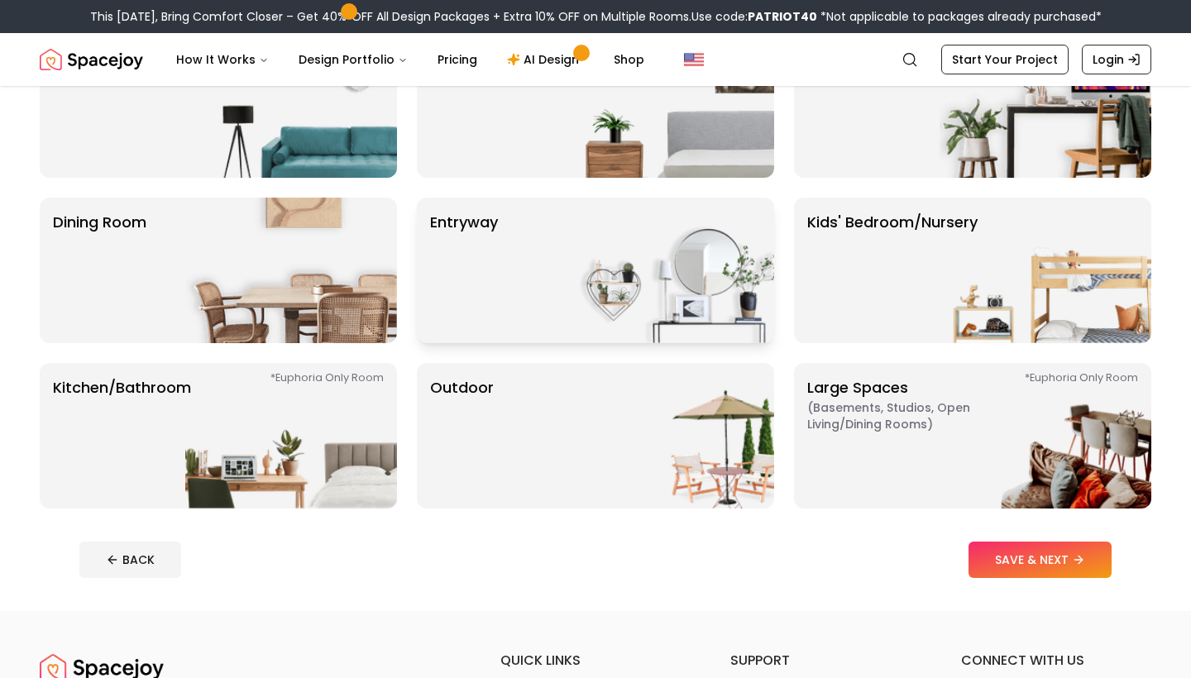
scroll to position [197, 0]
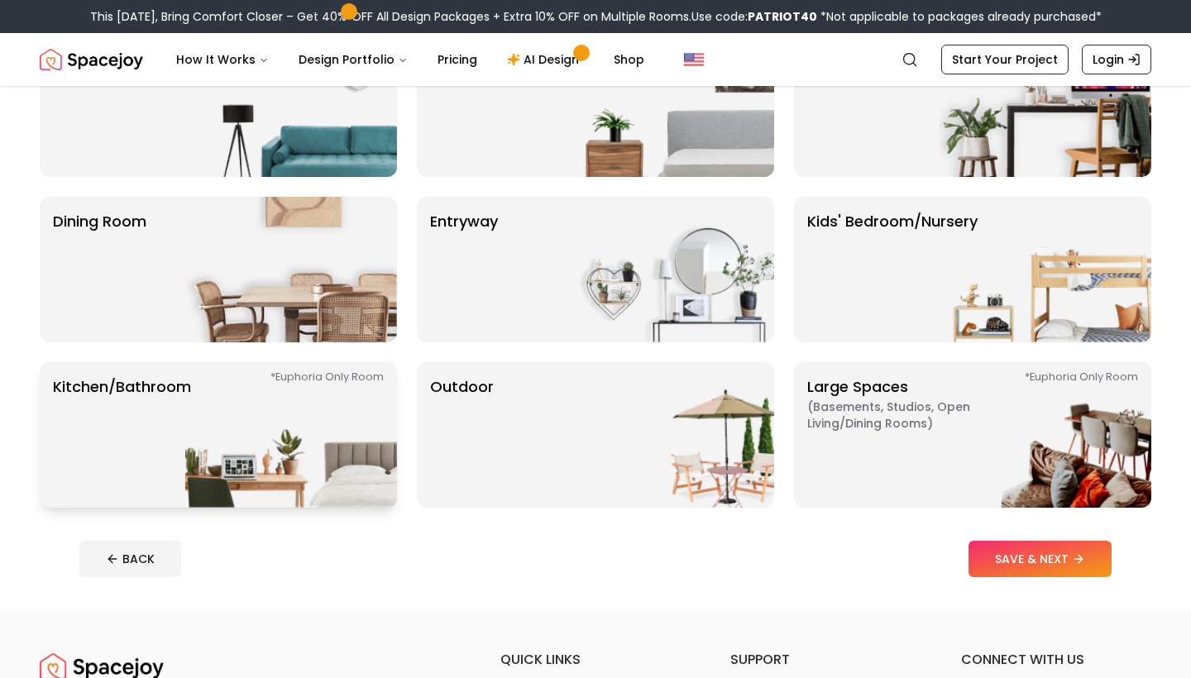
click at [281, 441] on img at bounding box center [291, 435] width 212 height 146
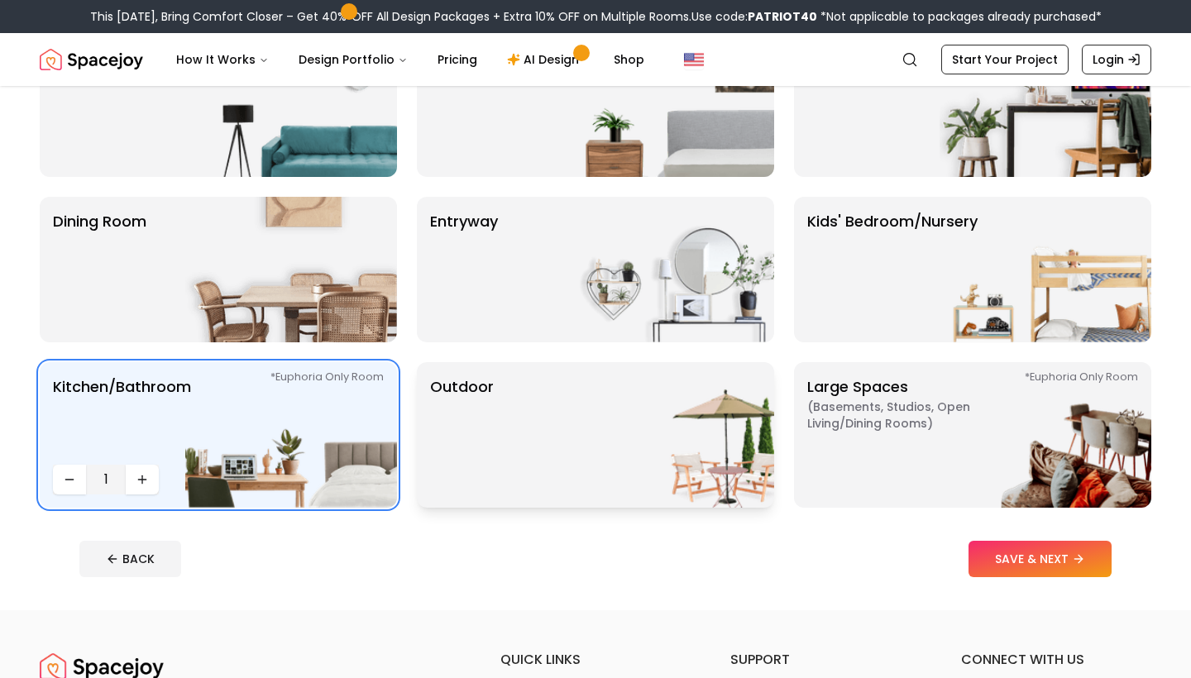
click at [489, 442] on p "Outdoor" at bounding box center [462, 435] width 64 height 119
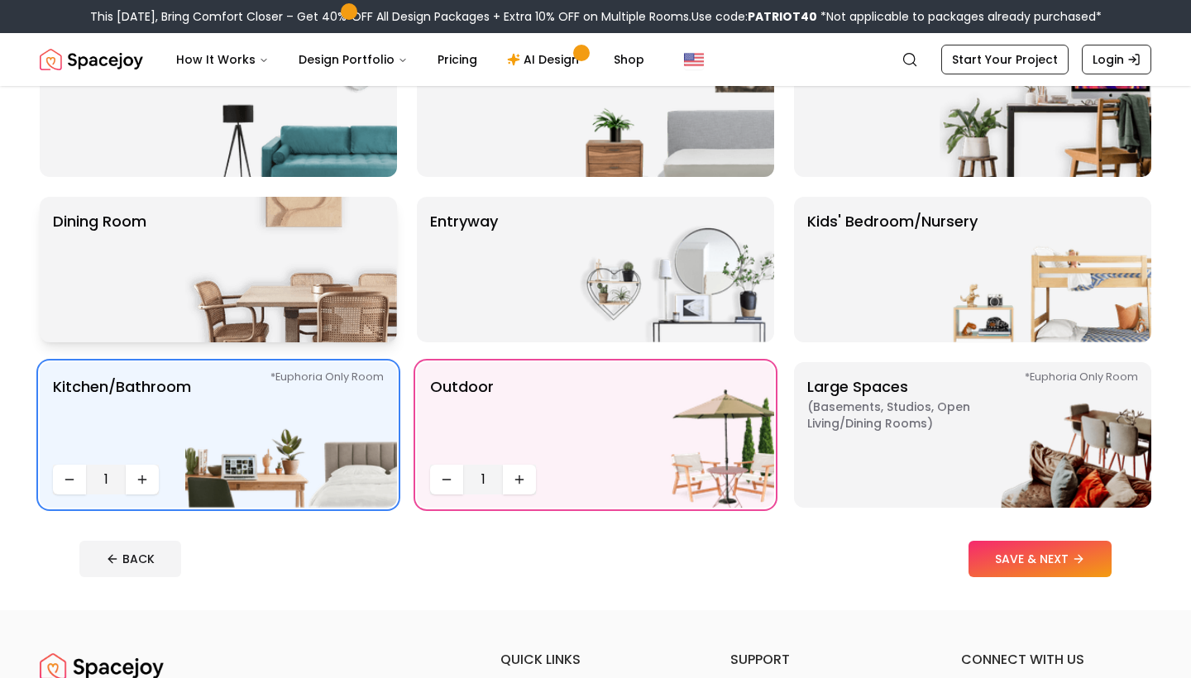
click at [266, 234] on img at bounding box center [291, 270] width 212 height 146
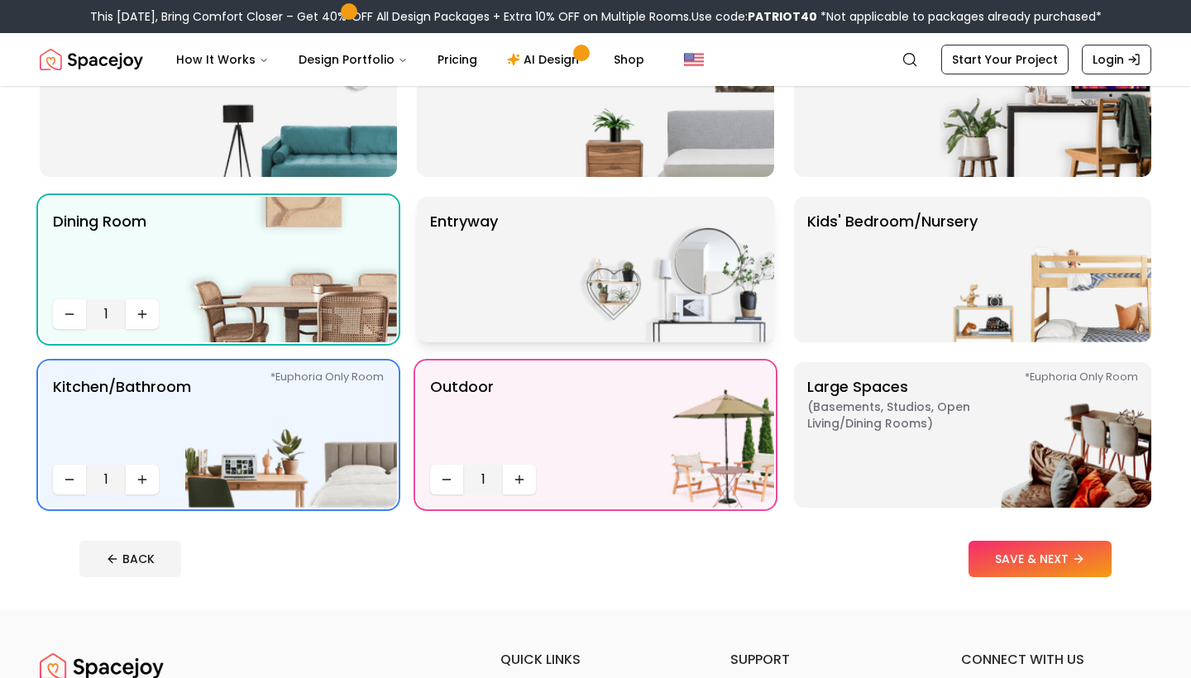
click at [500, 251] on div "entryway" at bounding box center [595, 270] width 357 height 146
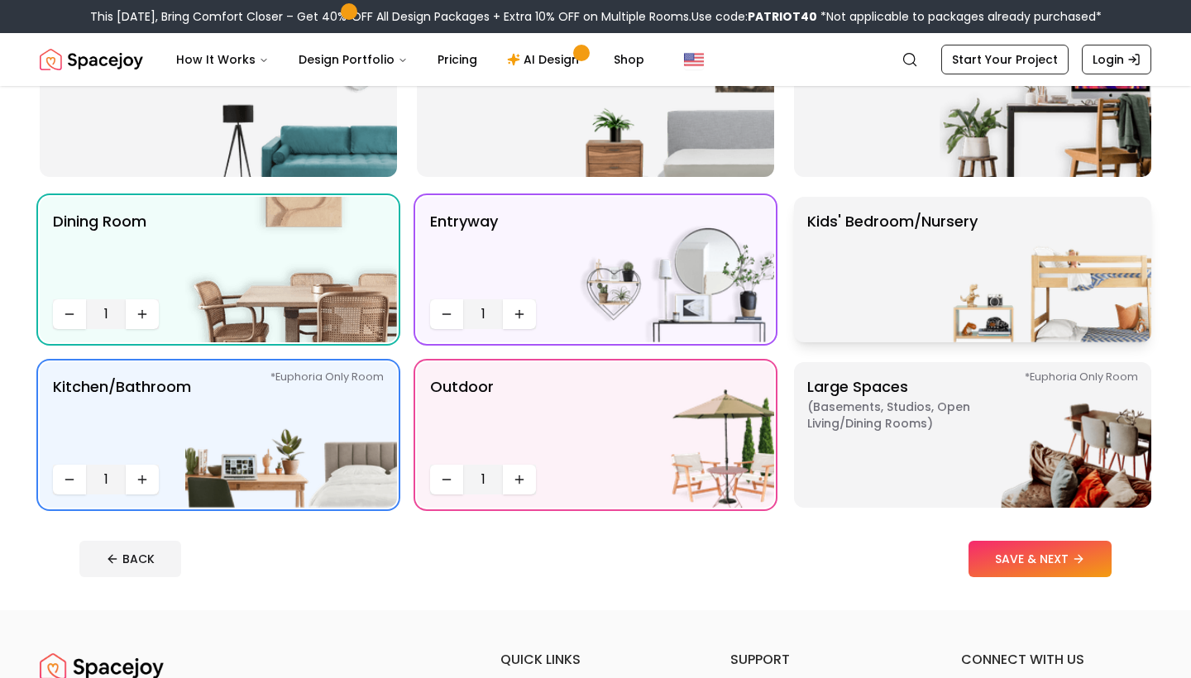
click at [845, 268] on p "Kids' Bedroom/Nursery" at bounding box center [892, 269] width 170 height 119
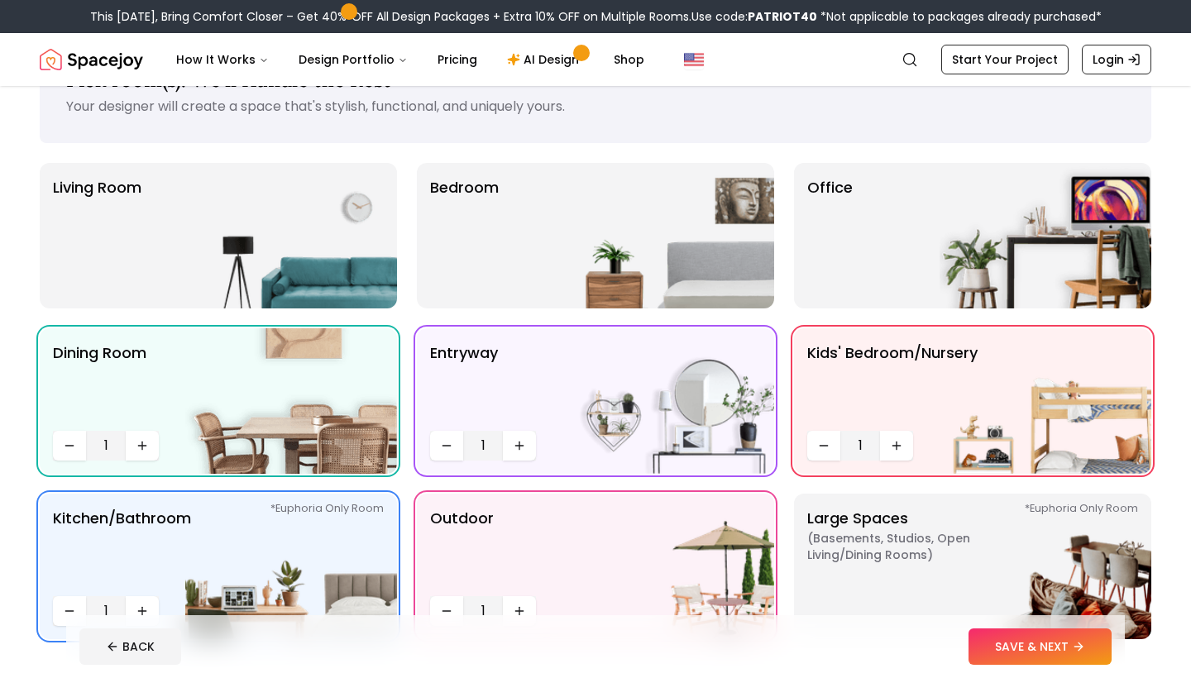
scroll to position [60, 0]
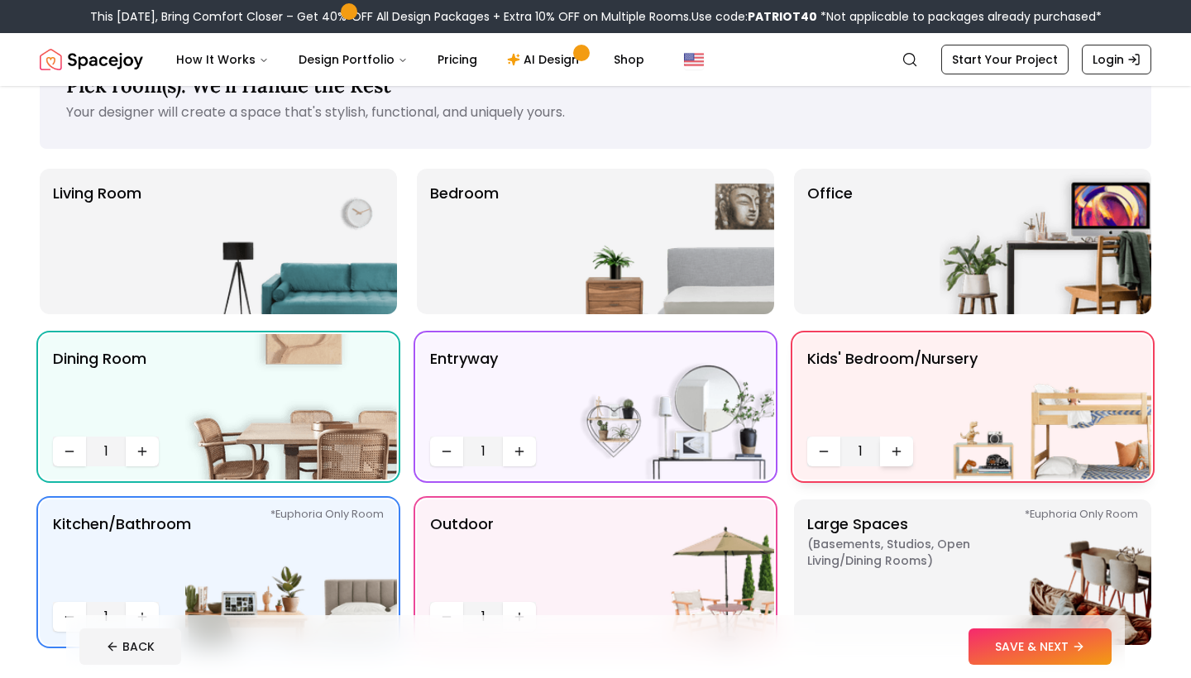
click at [890, 452] on icon "Increase quantity" at bounding box center [896, 451] width 13 height 13
click at [827, 249] on p "Office" at bounding box center [829, 241] width 45 height 119
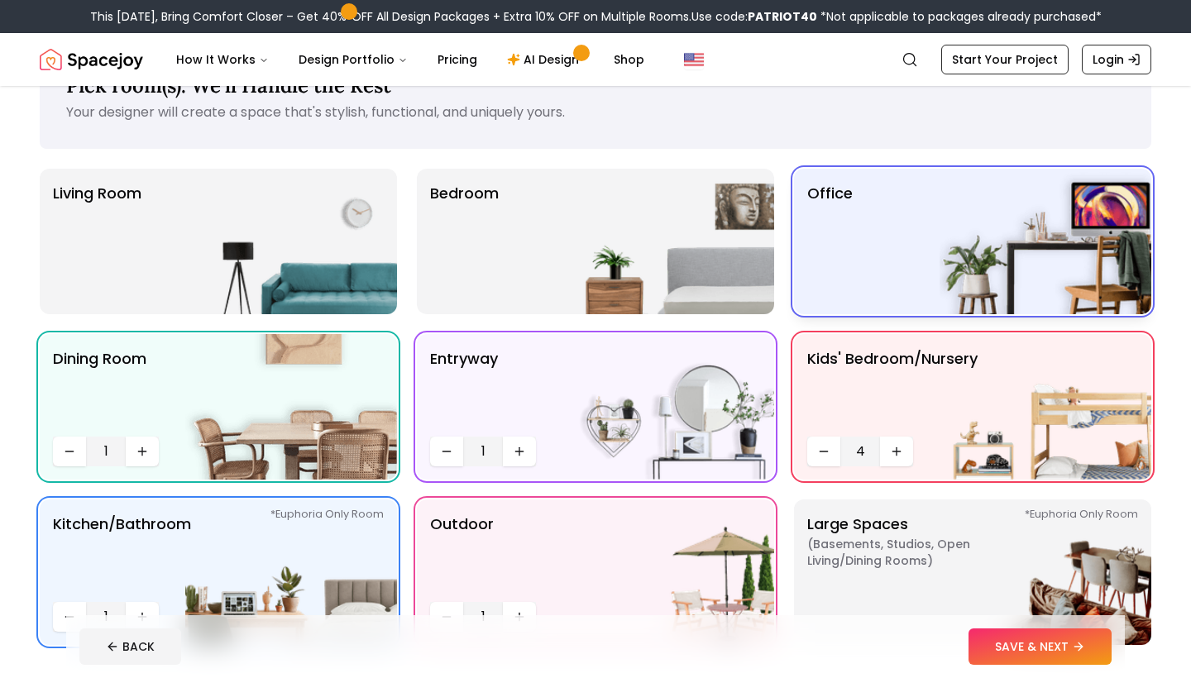
click at [827, 249] on p "Office" at bounding box center [829, 223] width 45 height 83
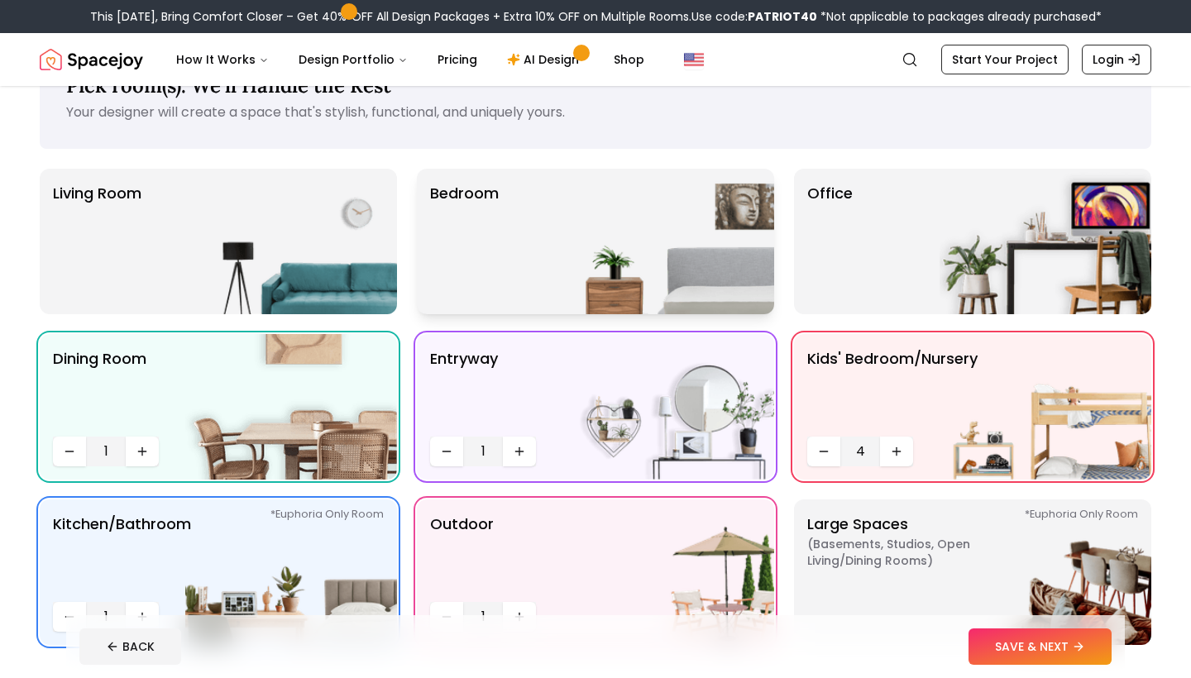
click at [561, 218] on div "Bedroom" at bounding box center [595, 242] width 357 height 146
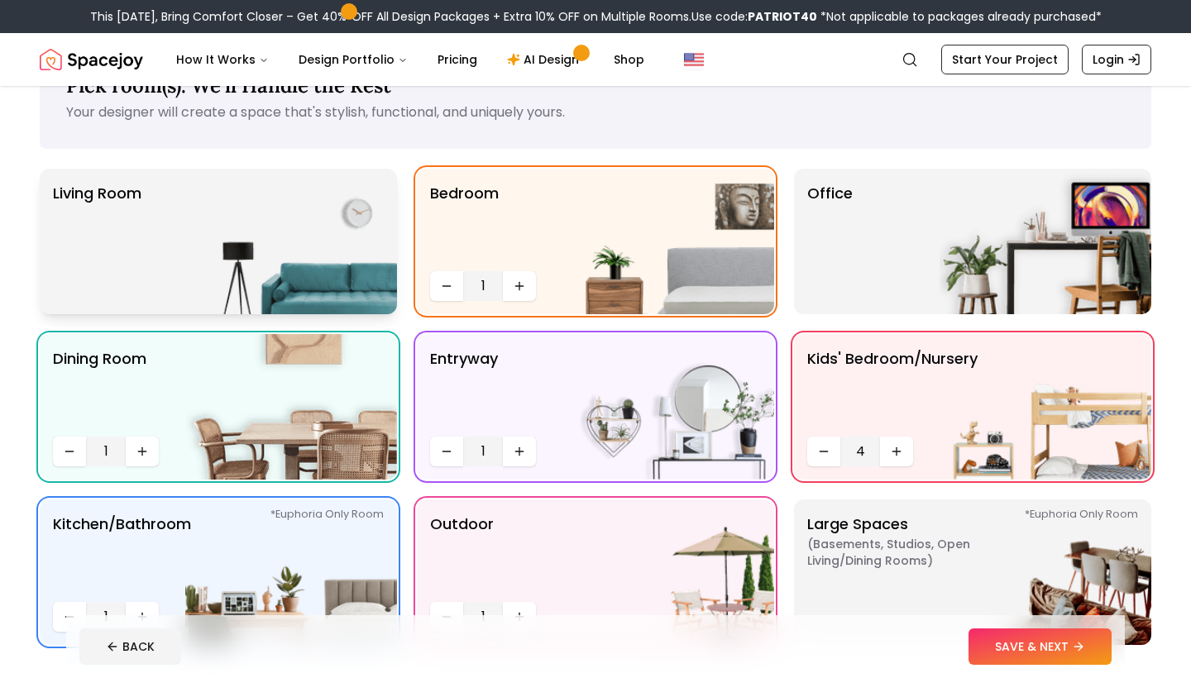
click at [223, 259] on img at bounding box center [291, 242] width 212 height 146
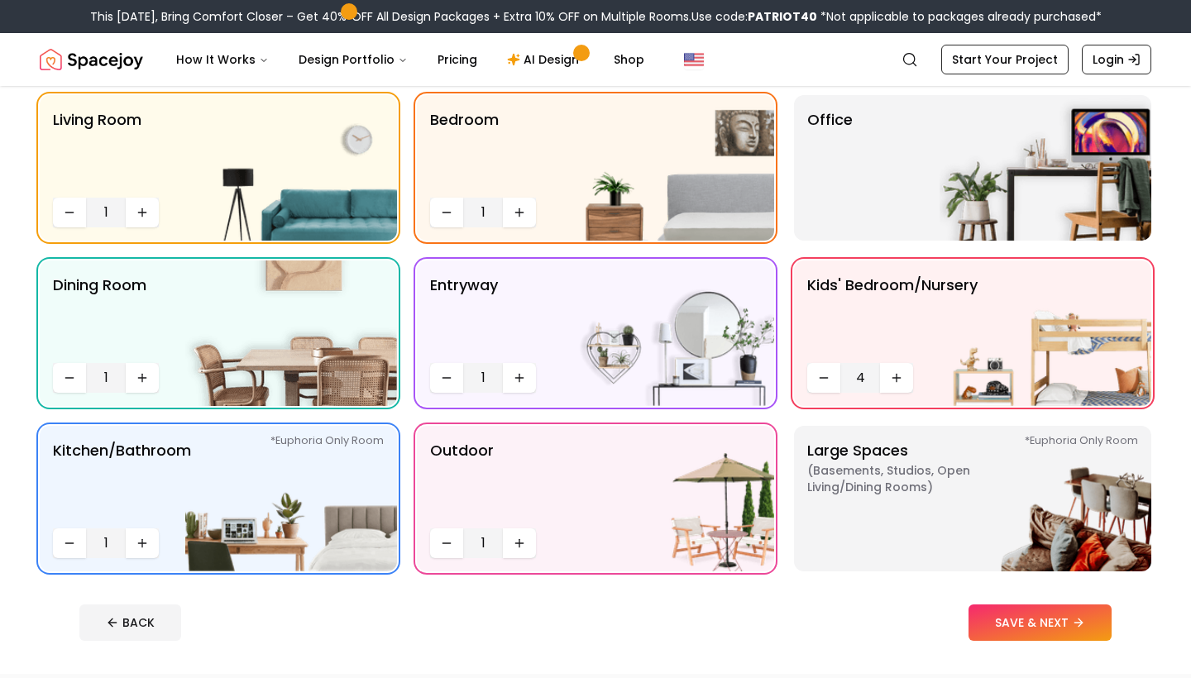
scroll to position [133, 0]
click at [910, 494] on span "( Basements, Studios, Open living/dining rooms )" at bounding box center [910, 478] width 207 height 33
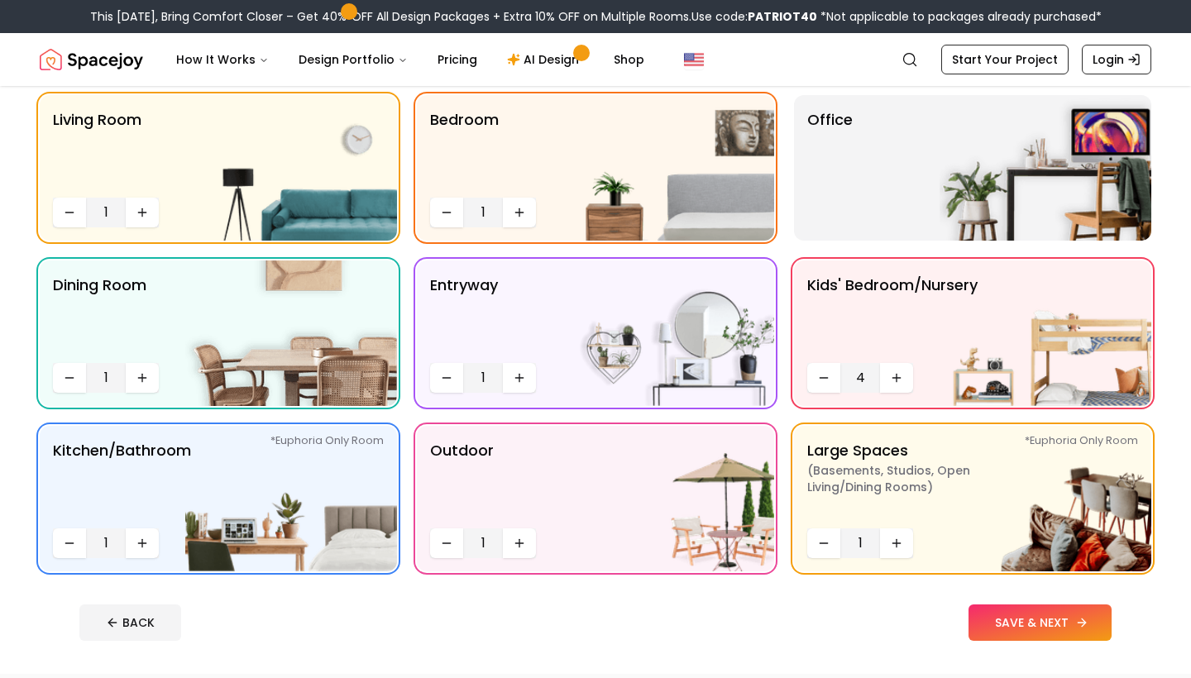
click at [1011, 629] on button "SAVE & NEXT" at bounding box center [1040, 623] width 143 height 36
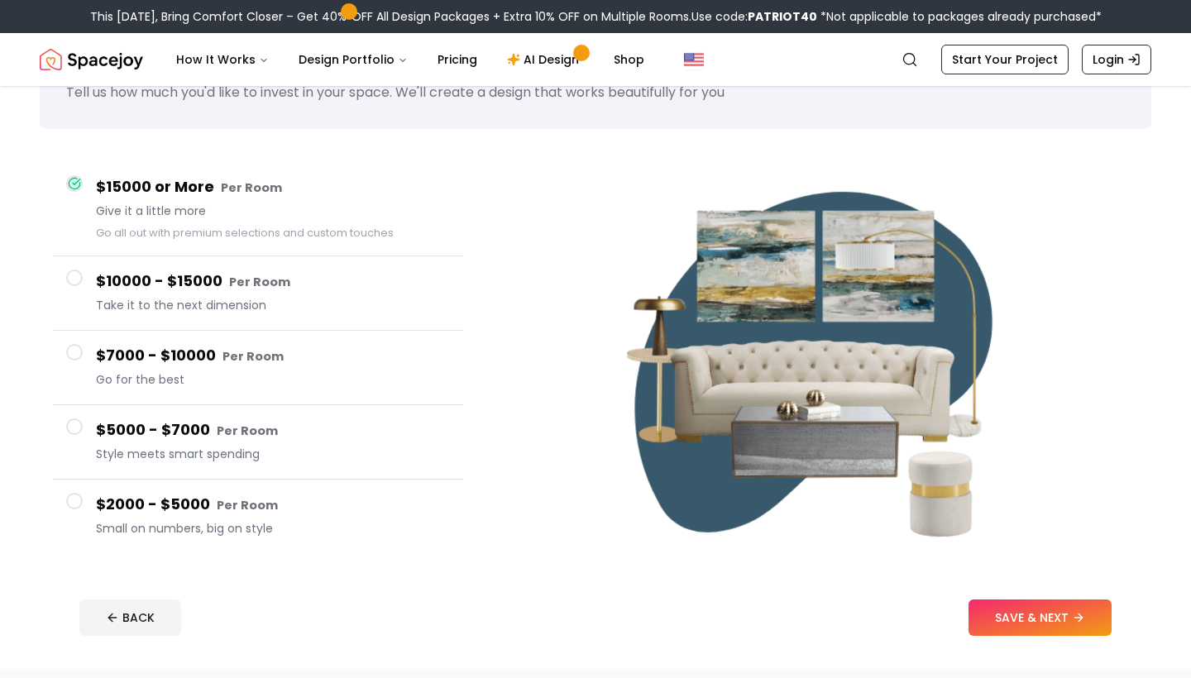
scroll to position [84, 0]
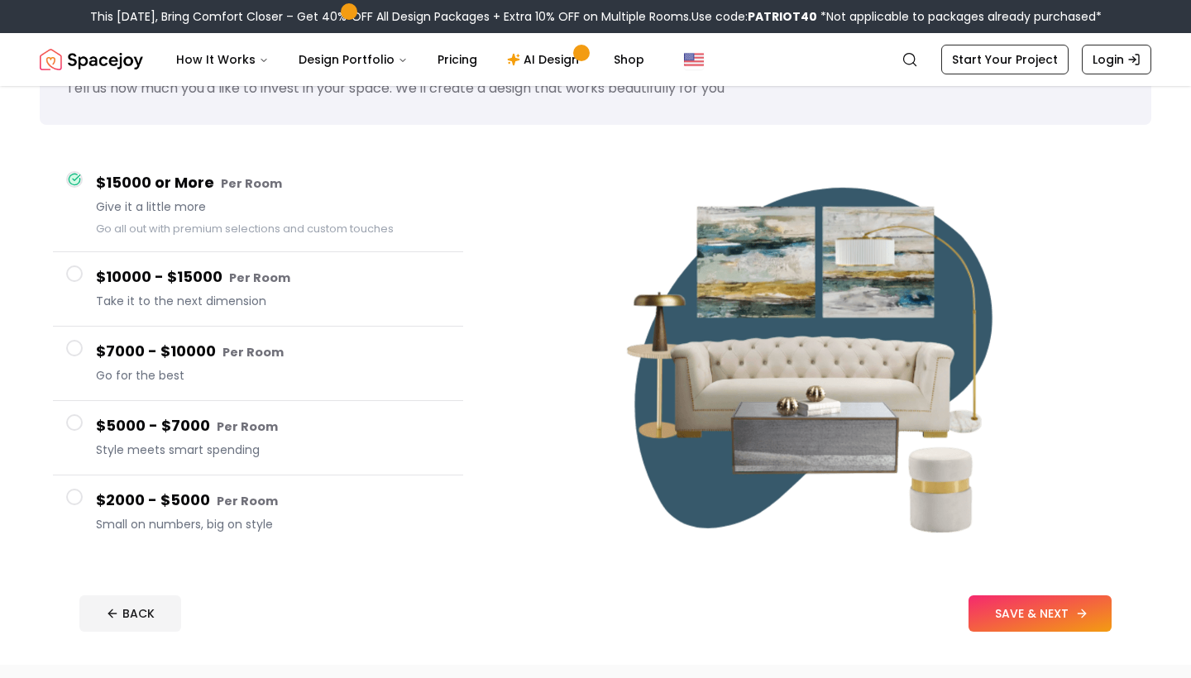
click at [1070, 616] on button "SAVE & NEXT" at bounding box center [1040, 614] width 143 height 36
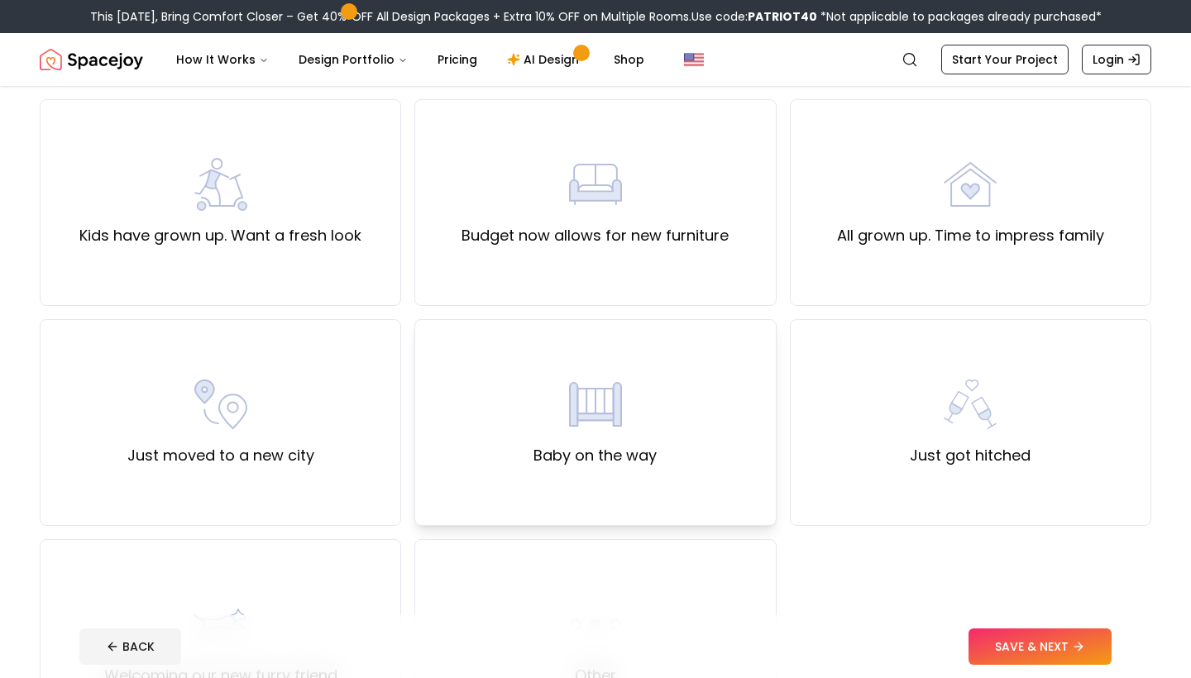
scroll to position [360, 0]
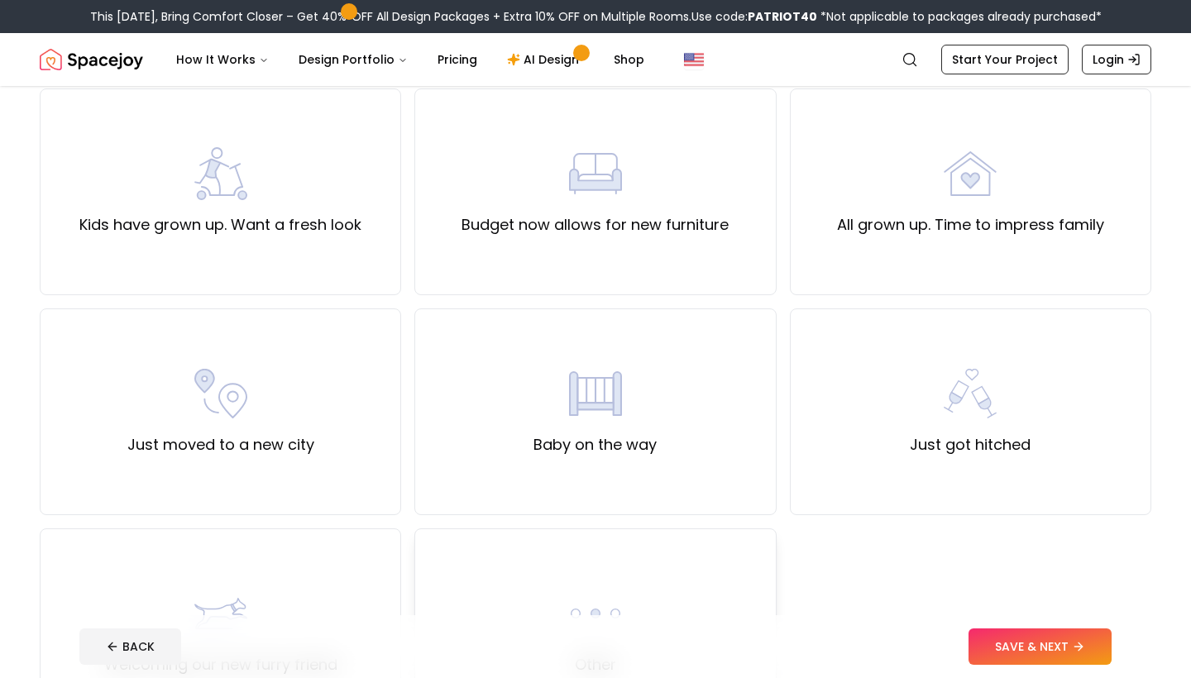
click at [607, 575] on div "Other" at bounding box center [595, 632] width 362 height 207
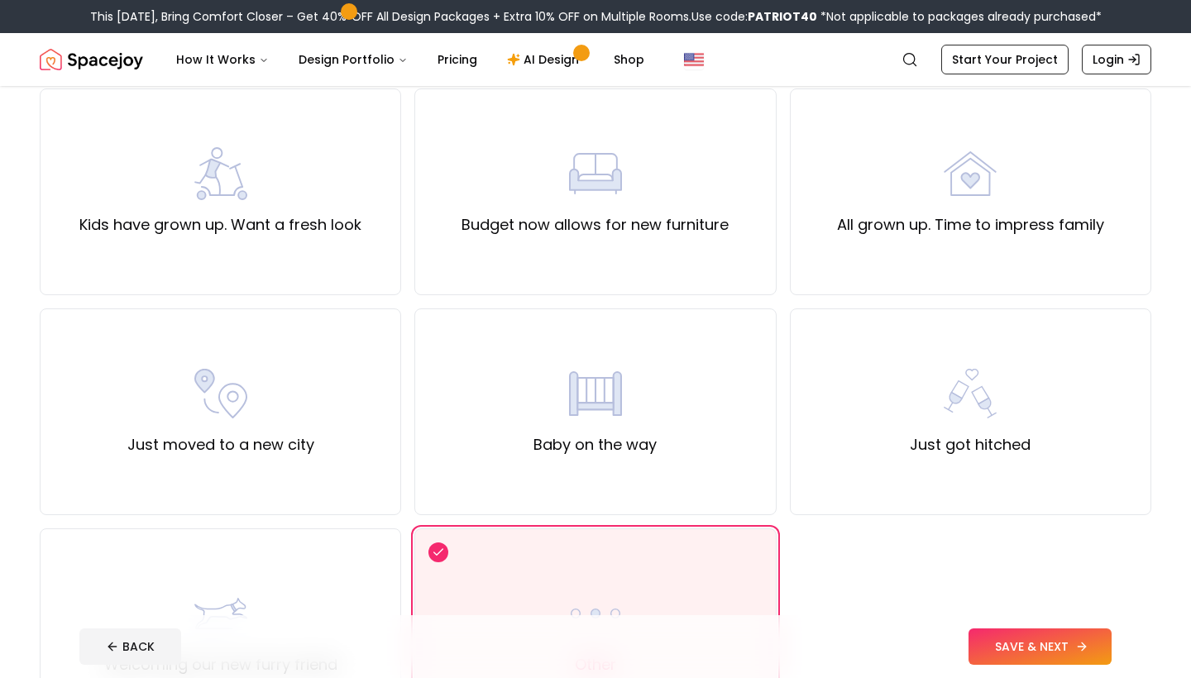
click at [1021, 653] on button "SAVE & NEXT" at bounding box center [1040, 647] width 143 height 36
